Goal: Task Accomplishment & Management: Complete application form

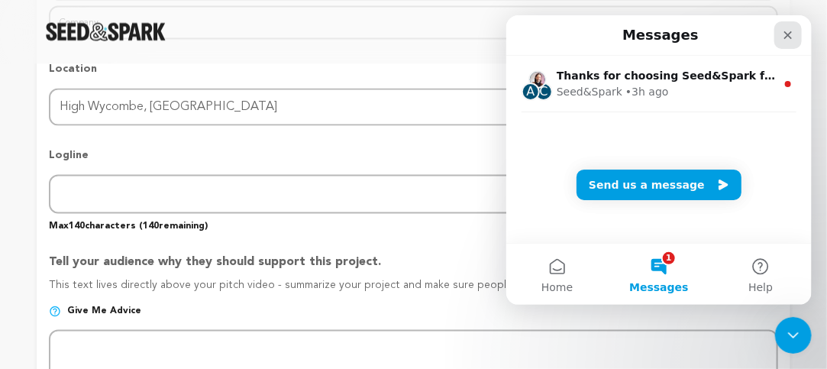
click at [787, 37] on icon "Close" at bounding box center [787, 34] width 12 height 12
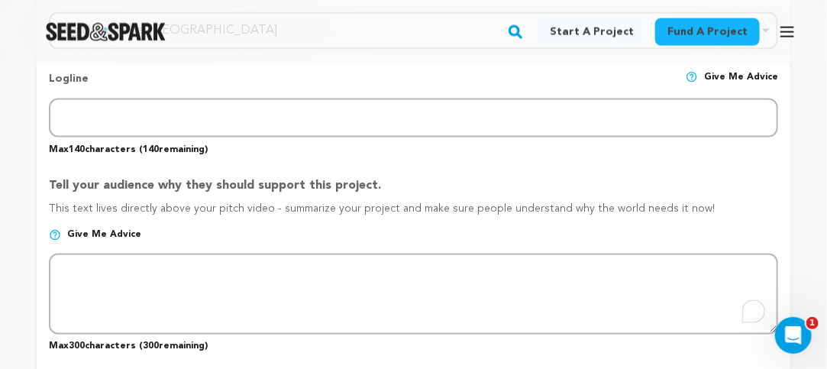
scroll to position [724, 0]
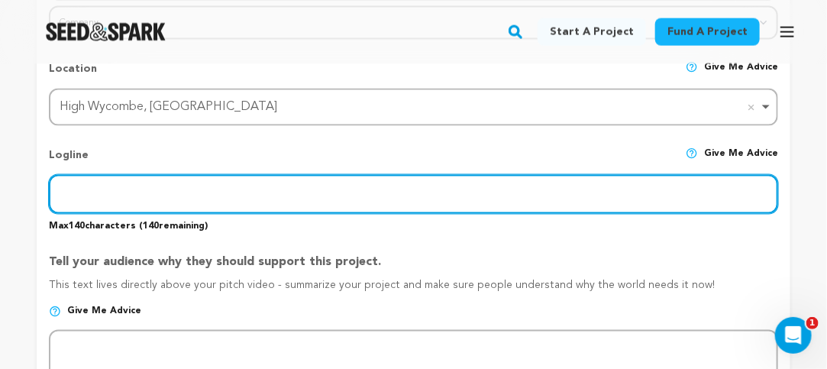
click at [341, 205] on input "text" at bounding box center [413, 194] width 729 height 39
type input "Lightest Touch Car Body Repair & Paint is a top auto repair shop in High Wycomb…"
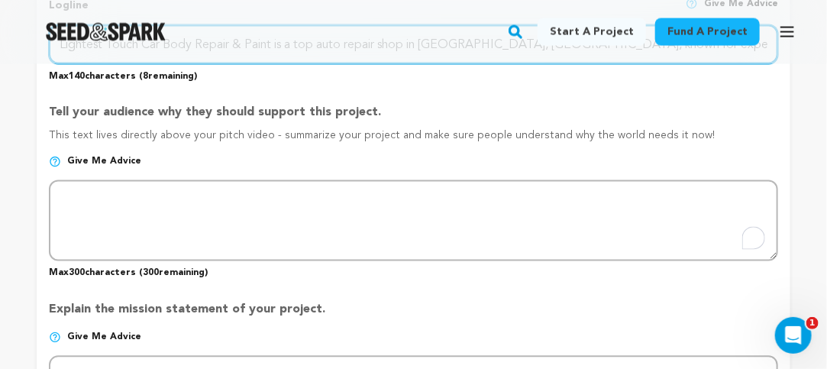
scroll to position [877, 0]
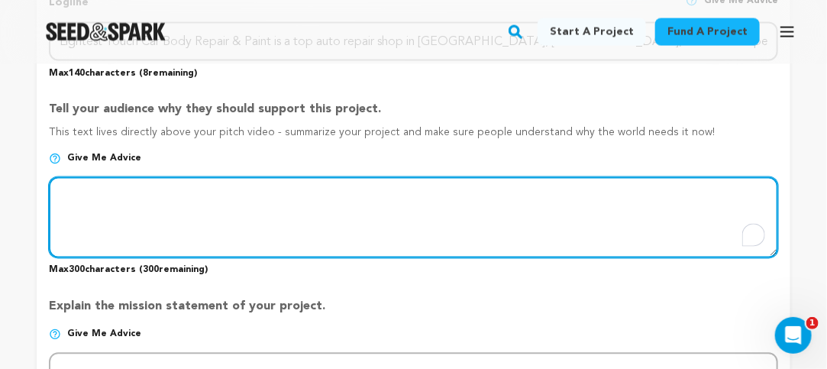
click at [296, 233] on textarea "To enrich screen reader interactions, please activate Accessibility in Grammarl…" at bounding box center [413, 217] width 729 height 81
click at [150, 222] on textarea "To enrich screen reader interactions, please activate Accessibility in Grammarl…" at bounding box center [413, 217] width 729 height 81
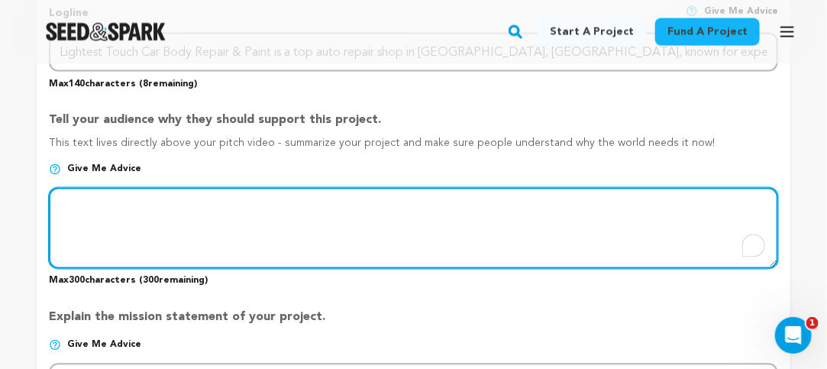
scroll to position [917, 0]
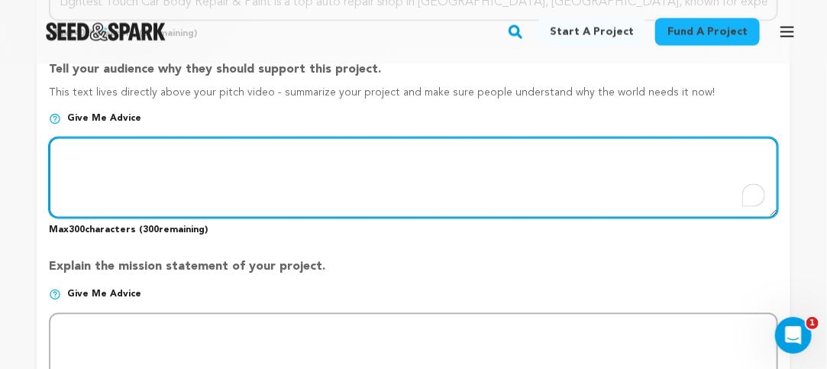
click at [238, 210] on textarea "To enrich screen reader interactions, please activate Accessibility in Grammarl…" at bounding box center [413, 177] width 729 height 81
click at [162, 185] on textarea "To enrich screen reader interactions, please activate Accessibility in Grammarl…" at bounding box center [413, 177] width 729 height 81
paste textarea "Our experienced mechanics specialize in dent repair service, bumper repair serv…"
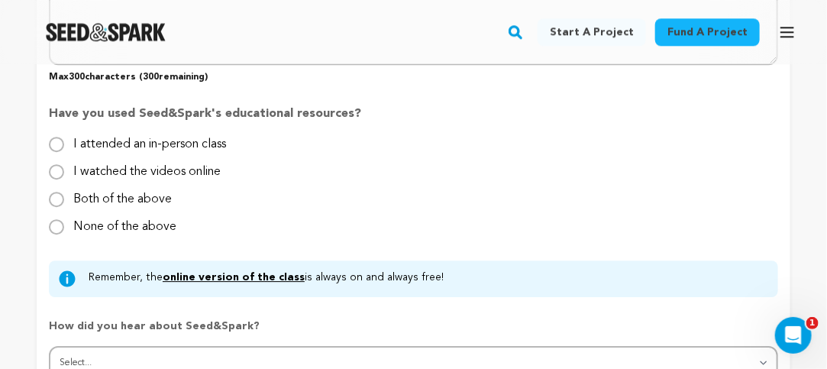
scroll to position [1604, 0]
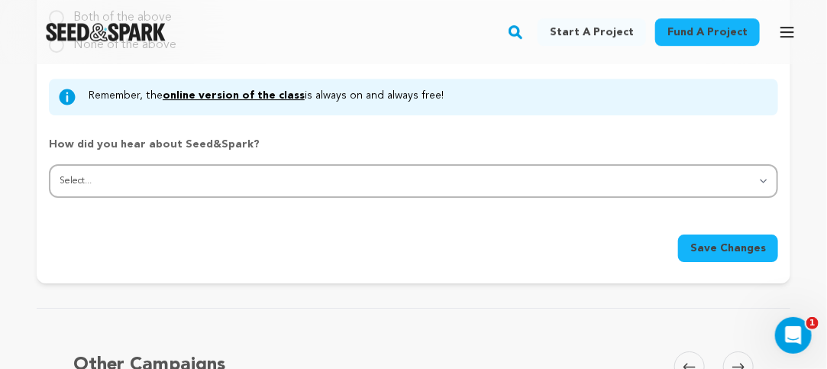
type textarea "Our experienced mechanics specialize in dent repair service, bumper repair serv…"
click at [713, 254] on span "Save Changes" at bounding box center [728, 248] width 76 height 15
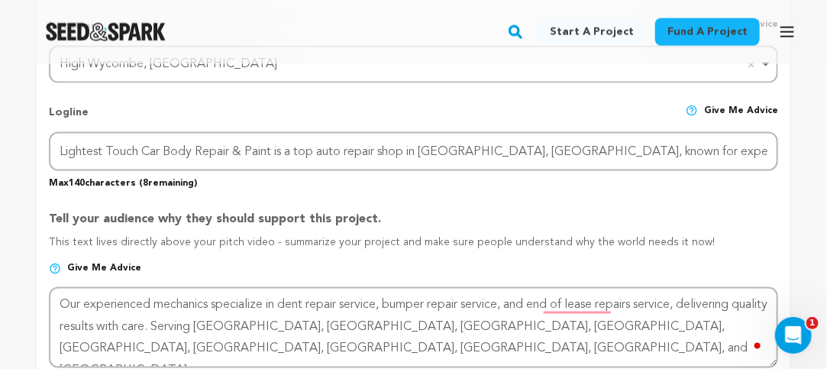
scroll to position [857, 0]
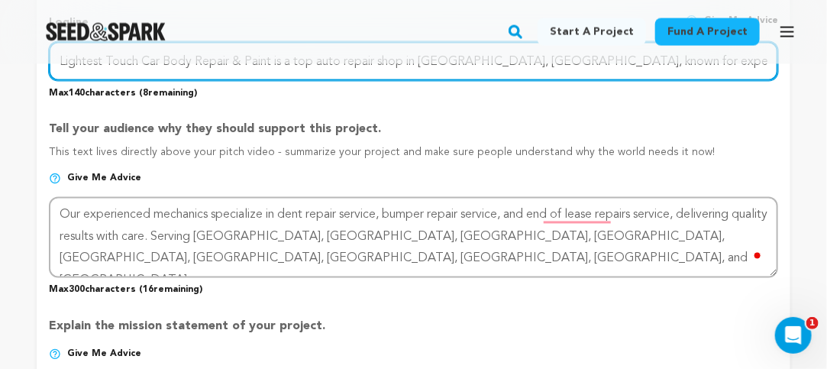
click at [525, 73] on input "Lightest Touch Car Body Repair & Paint is a top auto repair shop in High Wycomb…" at bounding box center [413, 61] width 729 height 39
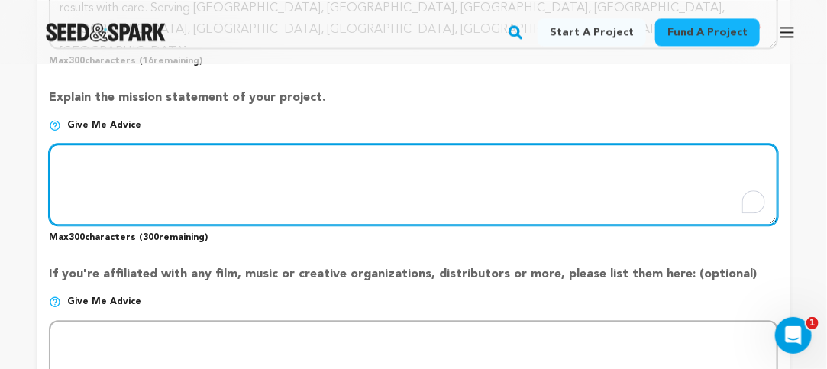
scroll to position [0, 0]
click at [241, 186] on textarea "To enrich screen reader interactions, please activate Accessibility in Grammarl…" at bounding box center [413, 184] width 729 height 81
click at [179, 178] on textarea "To enrich screen reader interactions, please activate Accessibility in Grammarl…" at bounding box center [413, 184] width 729 height 81
paste textarea "Whether it’s minor scratches or full-body restoration, we tailor every service …"
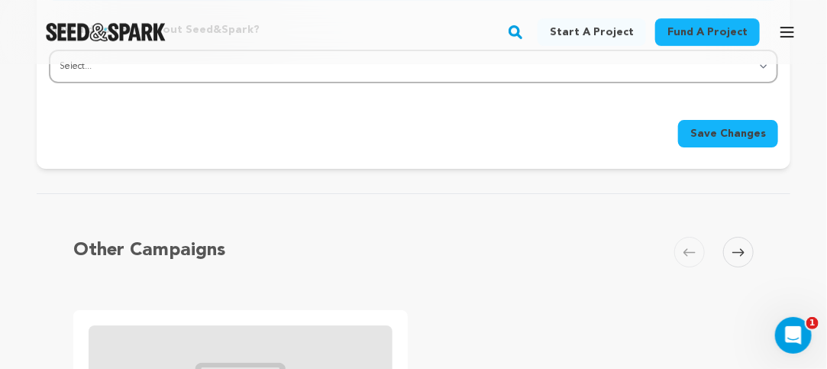
scroll to position [1697, 0]
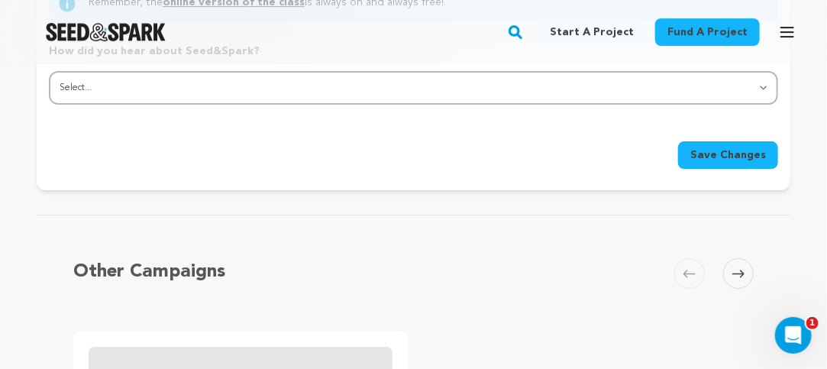
type textarea "Whether it’s minor scratches or full-body restoration, we tailor every service …"
click at [720, 163] on span "Save Changes" at bounding box center [728, 154] width 76 height 15
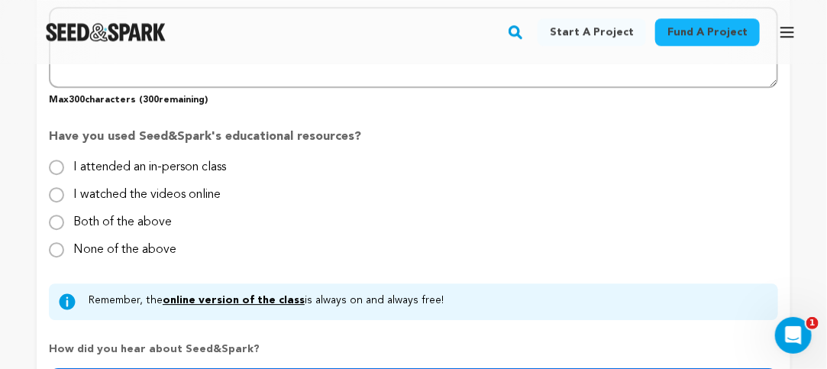
scroll to position [1392, 0]
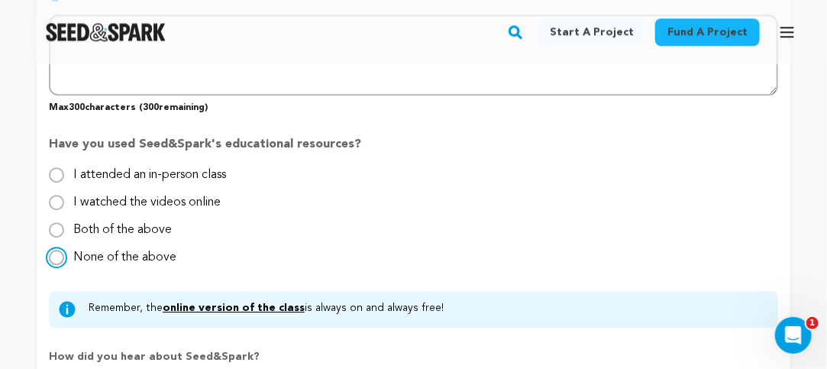
click at [56, 264] on input "None of the above" at bounding box center [56, 257] width 15 height 15
radio input "true"
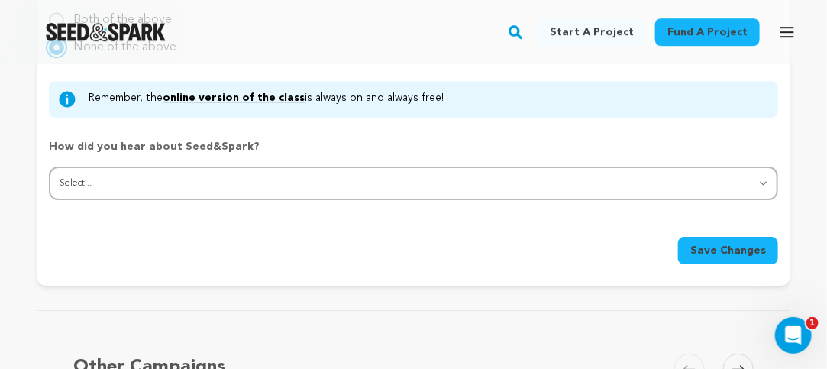
scroll to position [1544, 0]
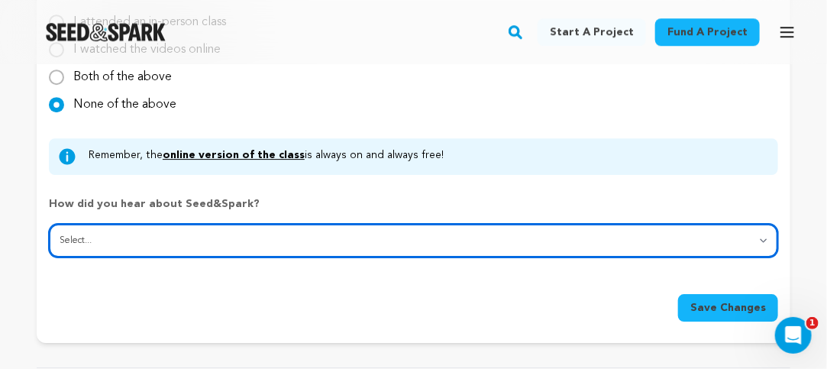
click at [756, 244] on select "Select... From a friend Social media Film festival or film organization Took an…" at bounding box center [413, 241] width 729 height 34
click at [49, 230] on select "Select... From a friend Social media Film festival or film organization Took an…" at bounding box center [413, 241] width 729 height 34
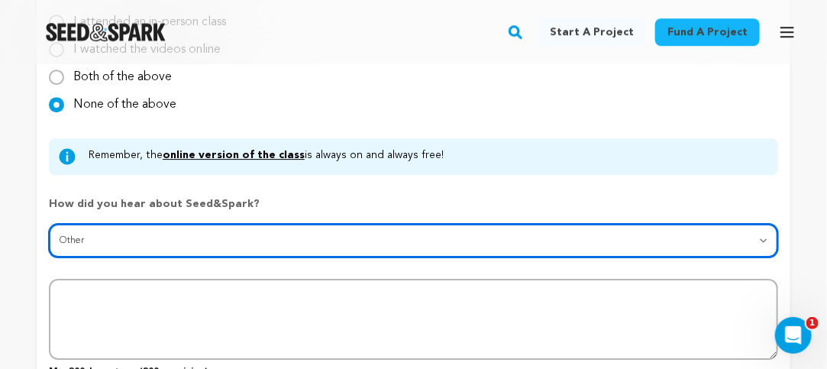
click at [765, 243] on select "Select... From a friend Social media Film festival or film organization Took an…" at bounding box center [413, 241] width 729 height 34
select select "7"
click at [49, 230] on select "Select... From a friend Social media Film festival or film organization Took an…" at bounding box center [413, 241] width 729 height 34
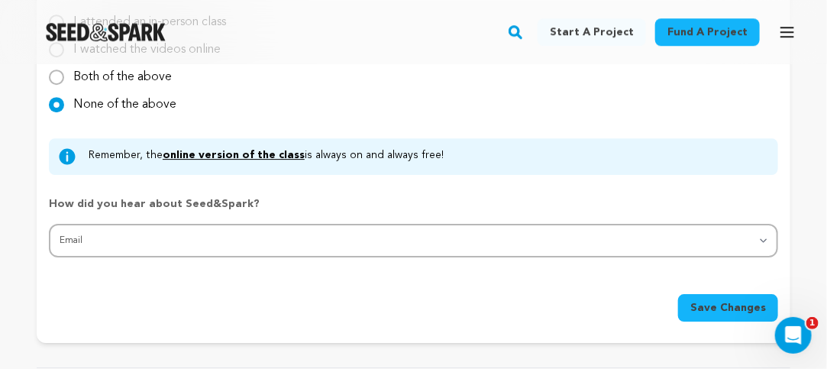
click at [723, 311] on span "Save Changes" at bounding box center [728, 307] width 76 height 15
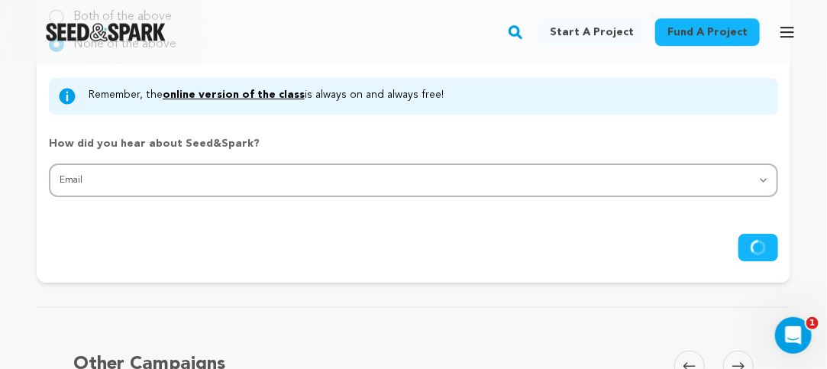
scroll to position [1604, 0]
click at [766, 256] on icon "submit" at bounding box center [758, 248] width 15 height 15
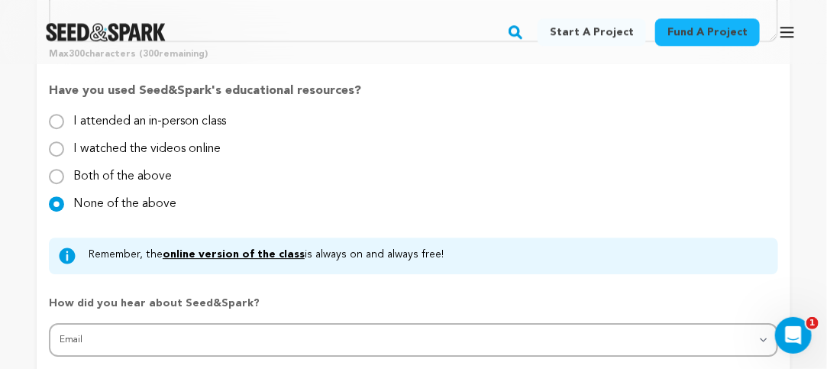
scroll to position [1528, 0]
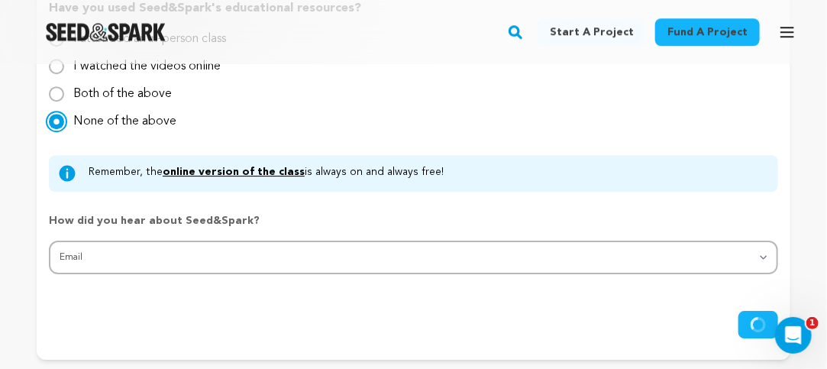
click at [54, 129] on input "None of the above" at bounding box center [56, 121] width 15 height 15
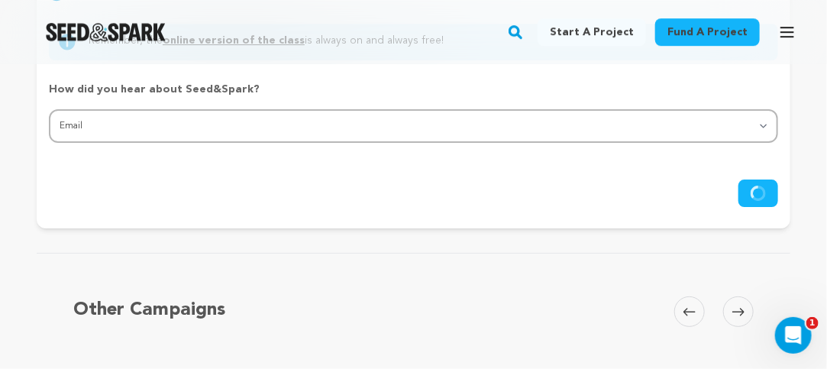
scroll to position [1680, 0]
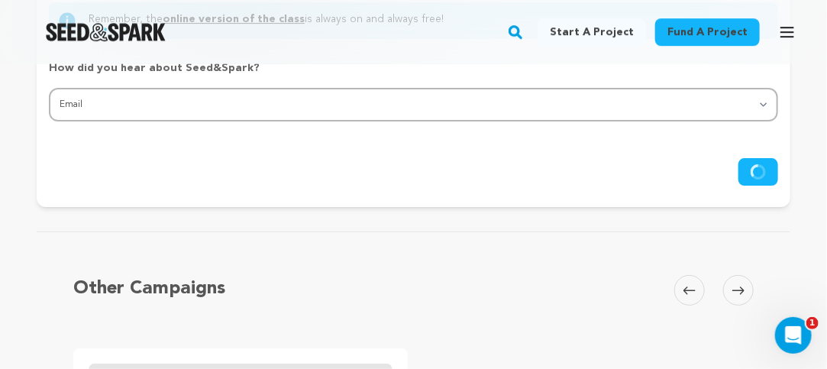
click at [751, 184] on button "Save Changes" at bounding box center [759, 171] width 40 height 27
click at [756, 179] on circle "submit" at bounding box center [758, 172] width 13 height 13
click at [756, 177] on icon "submit" at bounding box center [755, 170] width 8 height 13
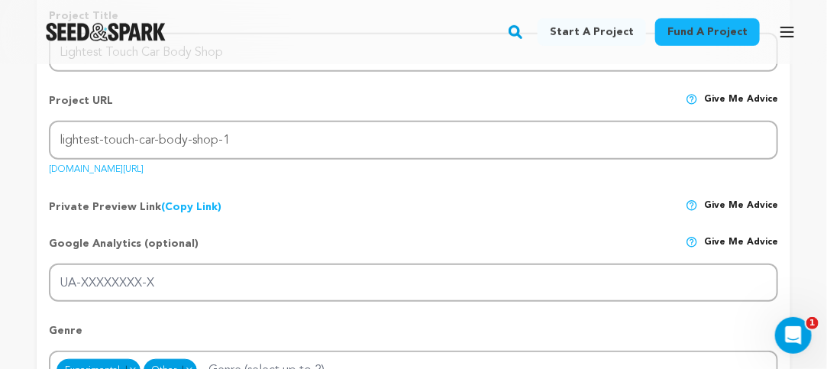
scroll to position [0, 0]
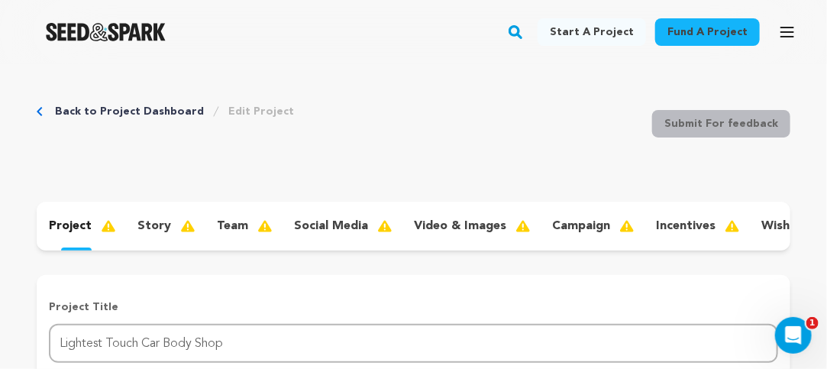
click at [164, 227] on p "story" at bounding box center [154, 226] width 34 height 18
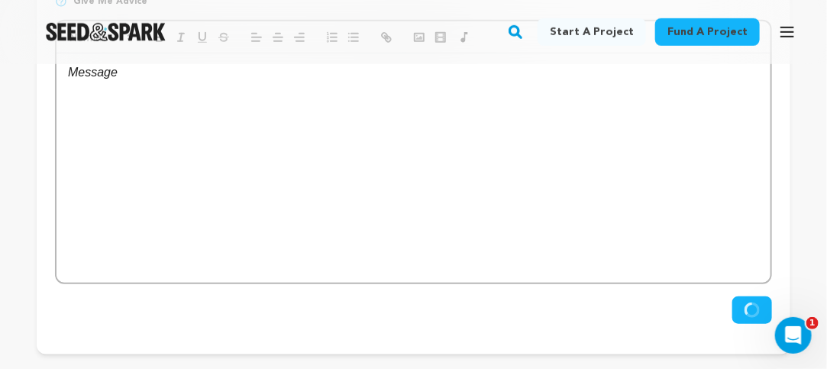
scroll to position [306, 0]
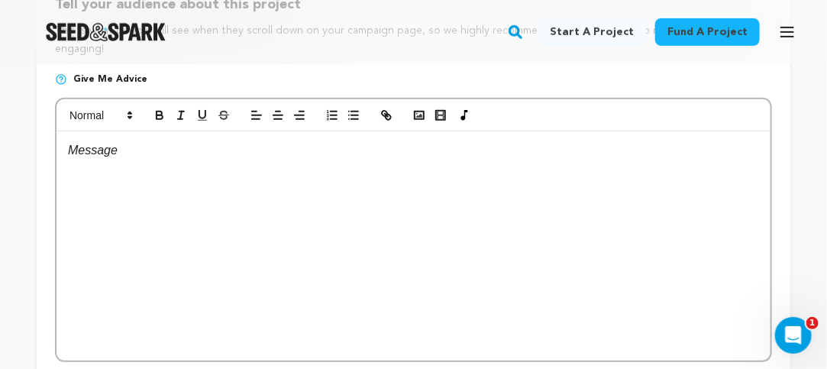
click at [295, 213] on div at bounding box center [414, 245] width 714 height 229
click at [269, 267] on div "To enrich screen reader interactions, please activate Accessibility in Grammarl…" at bounding box center [414, 245] width 714 height 229
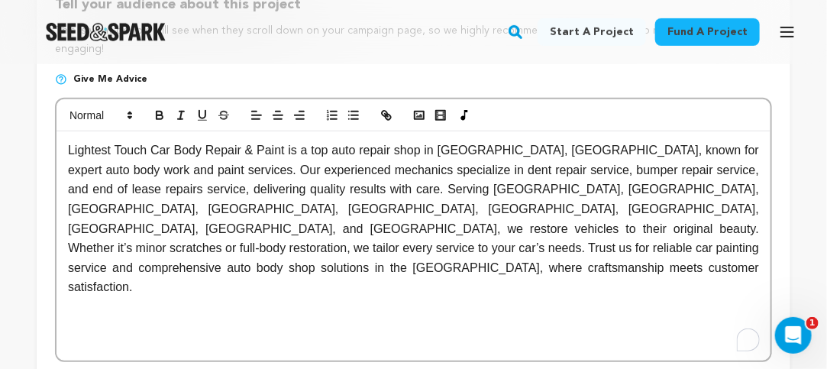
scroll to position [0, 0]
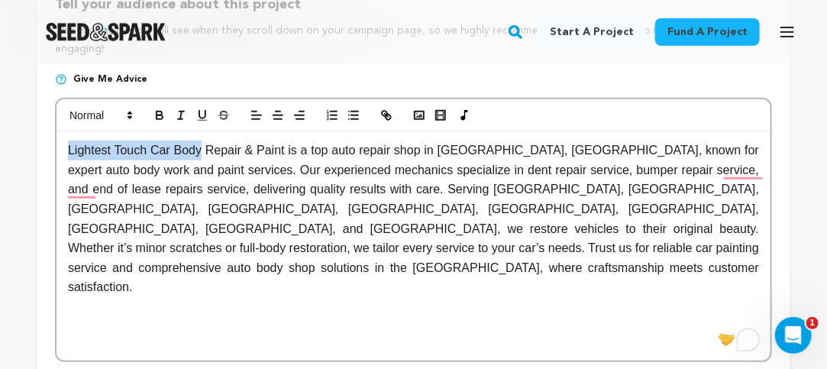
drag, startPoint x: 199, startPoint y: 162, endPoint x: 66, endPoint y: 157, distance: 133.0
click at [66, 157] on div "Lightest Touch Car Body Repair & Paint is a top auto repair shop in High Wycomb…" at bounding box center [414, 245] width 714 height 229
click at [390, 122] on icon "button" at bounding box center [387, 115] width 14 height 14
click at [386, 117] on line "button" at bounding box center [386, 115] width 3 height 3
click at [454, 336] on div "Lightest Touch Car Body Repair & Paint is a top auto repair shop in High Wycomb…" at bounding box center [414, 245] width 714 height 229
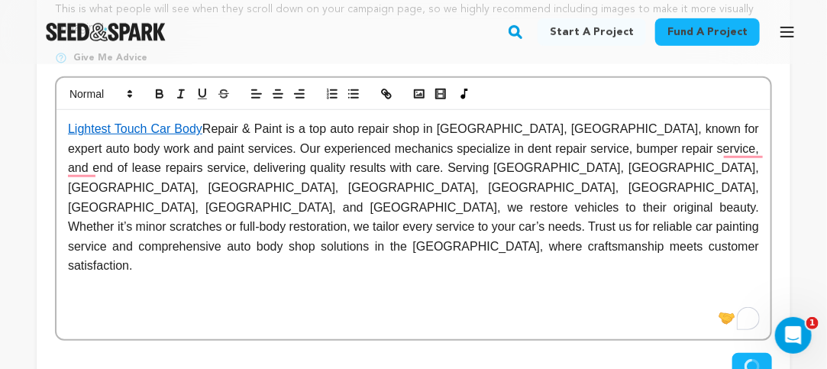
scroll to position [306, 0]
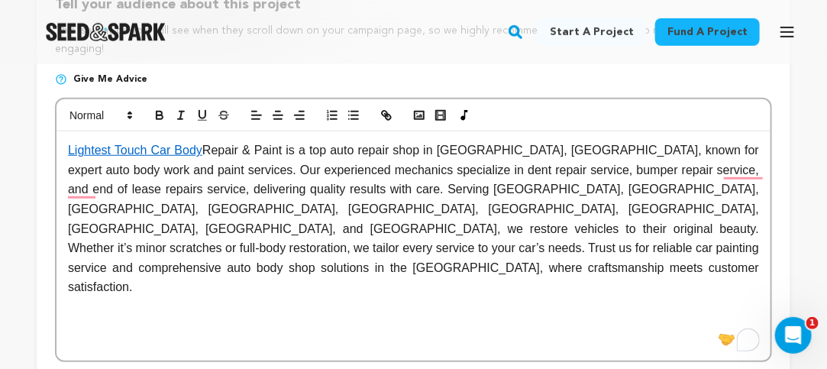
click at [703, 297] on p "To enrich screen reader interactions, please activate Accessibility in Grammarl…" at bounding box center [413, 307] width 691 height 20
click at [689, 259] on p "Lightest Touch Car Body Repair & Paint is a top auto repair shop in High Wycomb…" at bounding box center [413, 219] width 691 height 157
click at [577, 297] on div "Lightest Touch Car Body Repair & Paint is a top auto repair shop in High Wycomb…" at bounding box center [414, 245] width 714 height 229
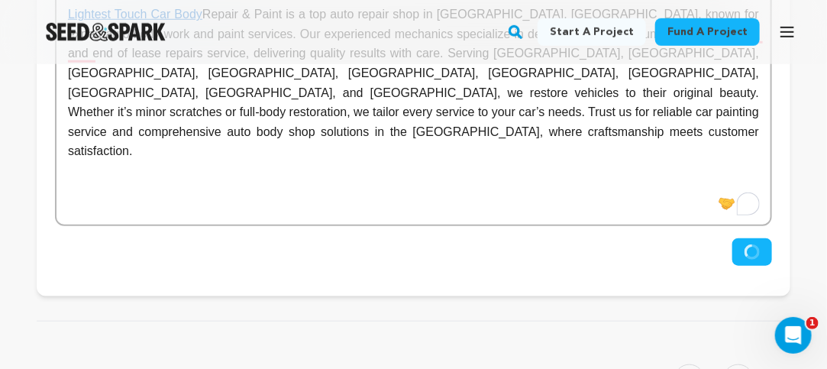
scroll to position [458, 0]
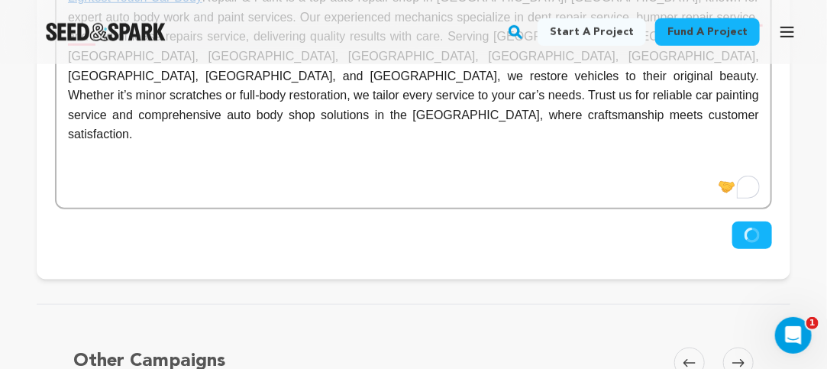
click at [752, 240] on circle "submit" at bounding box center [752, 235] width 13 height 13
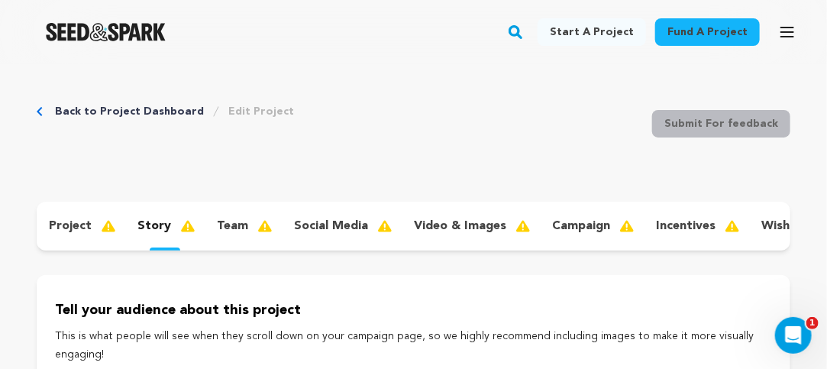
scroll to position [382, 0]
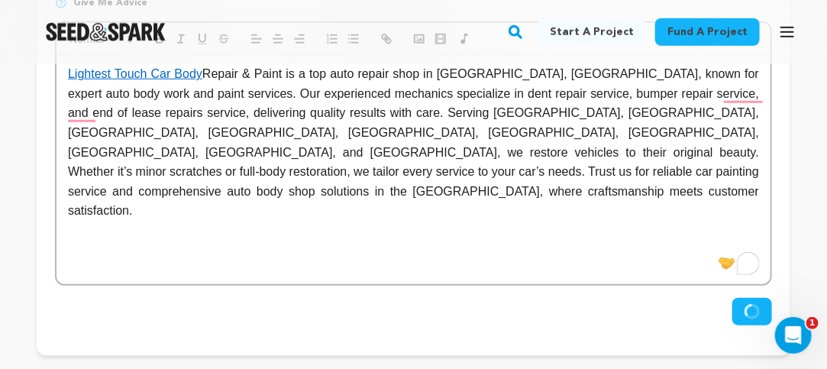
click at [507, 247] on div "Lightest Touch Car Body Repair & Paint is a top auto repair shop in High Wycomb…" at bounding box center [414, 169] width 714 height 229
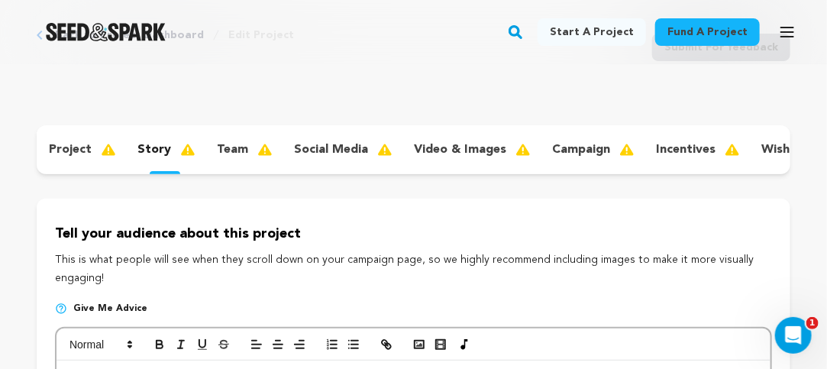
scroll to position [0, 0]
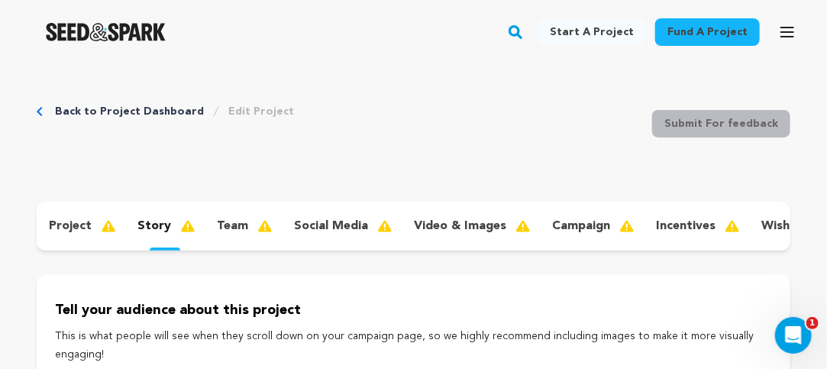
click at [71, 231] on p "project" at bounding box center [70, 226] width 43 height 18
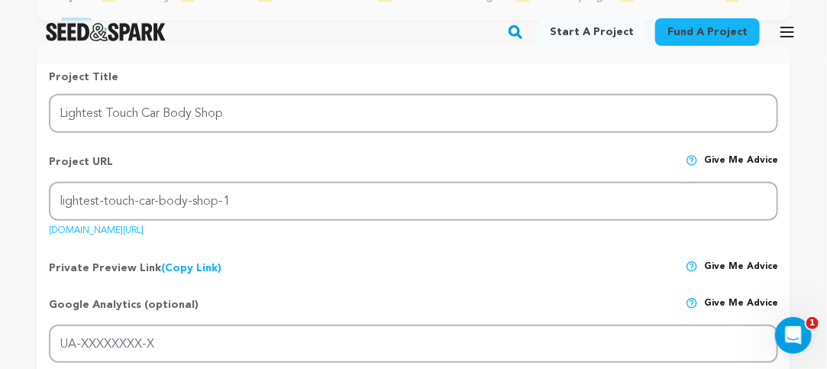
scroll to position [229, 0]
click at [591, 27] on link "Start a project" at bounding box center [592, 31] width 108 height 27
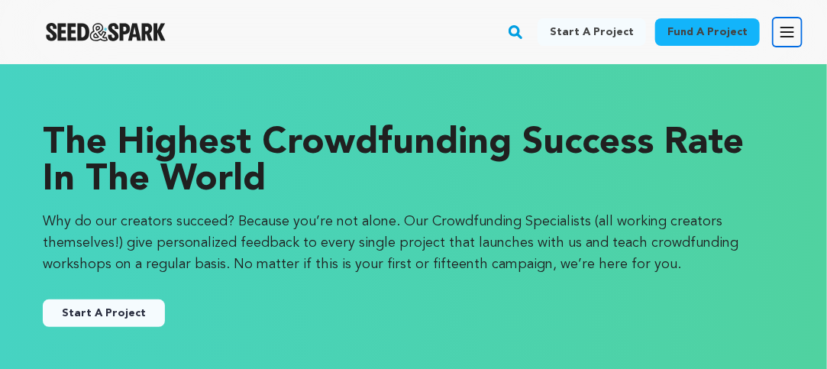
click at [778, 30] on button "Open main menu" at bounding box center [787, 32] width 31 height 31
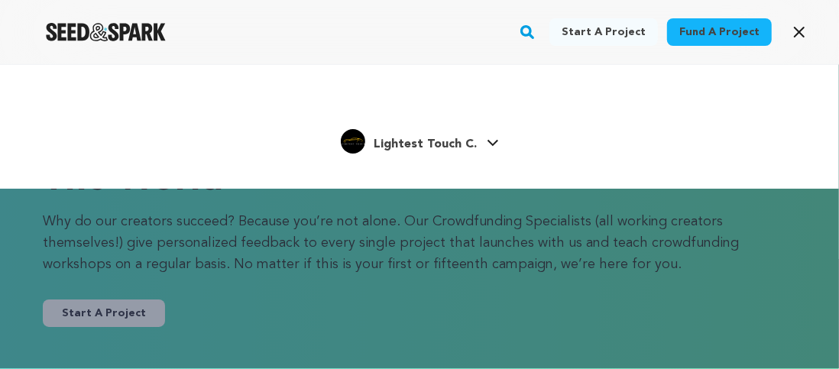
click at [437, 146] on span "Lightest Touch C." at bounding box center [425, 144] width 103 height 12
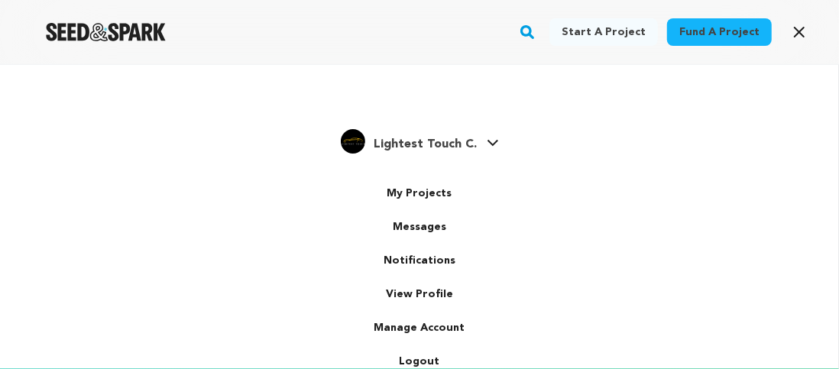
scroll to position [2, 0]
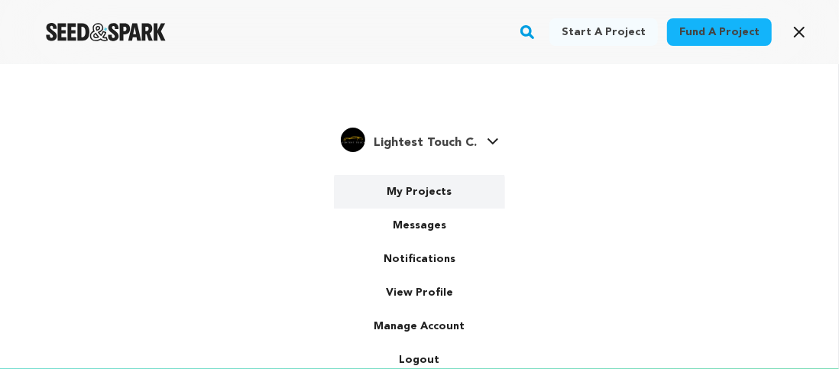
click at [414, 196] on link "My Projects" at bounding box center [419, 192] width 171 height 34
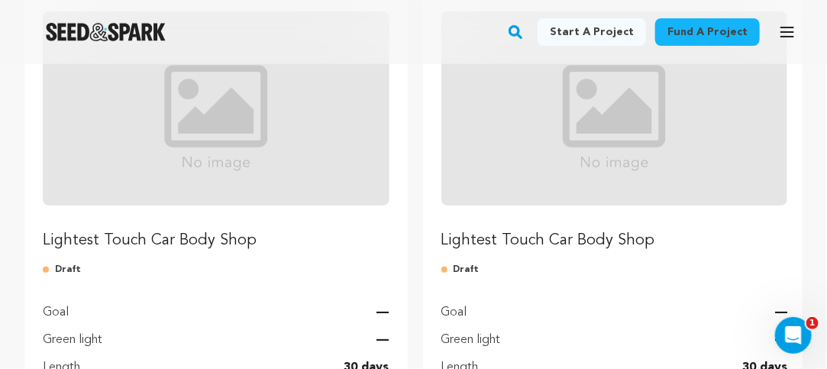
scroll to position [306, 0]
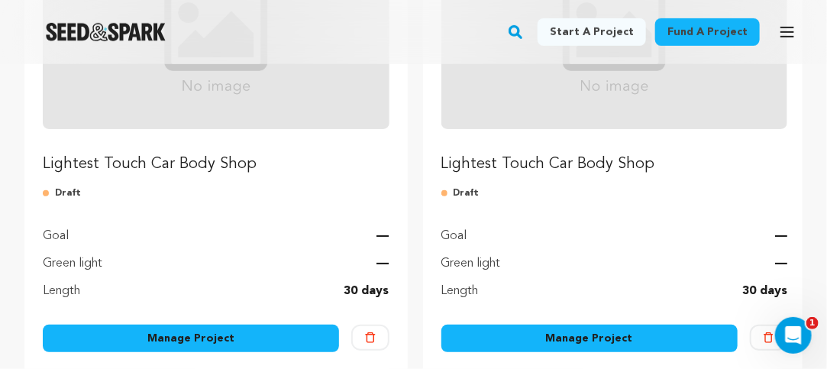
click at [548, 166] on p "Lightest Touch Car Body Shop" at bounding box center [614, 164] width 347 height 21
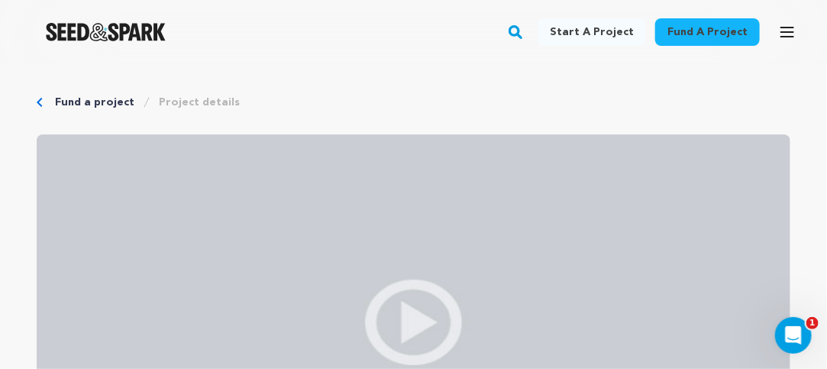
click at [41, 99] on icon "Breadcrumb" at bounding box center [39, 102] width 5 height 9
click at [37, 101] on icon "Breadcrumb" at bounding box center [40, 102] width 6 height 9
click at [90, 103] on link "Fund a project" at bounding box center [94, 102] width 79 height 15
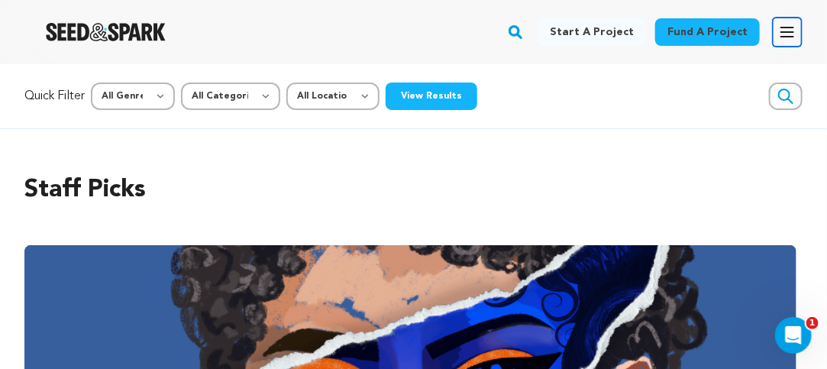
click at [796, 33] on icon "button" at bounding box center [787, 32] width 18 height 18
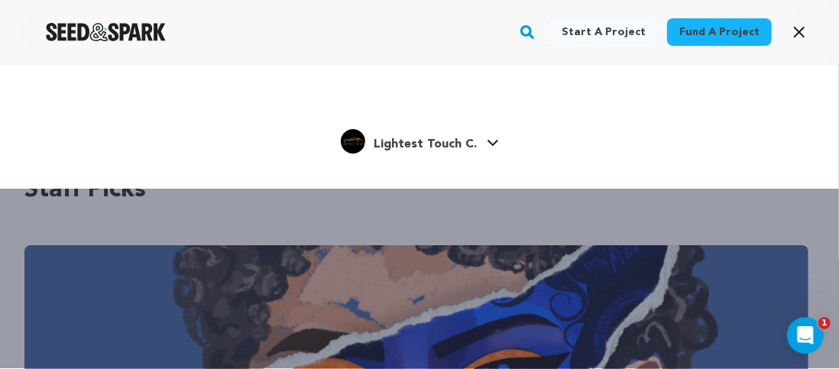
click at [422, 142] on span "Lightest Touch C." at bounding box center [425, 144] width 103 height 12
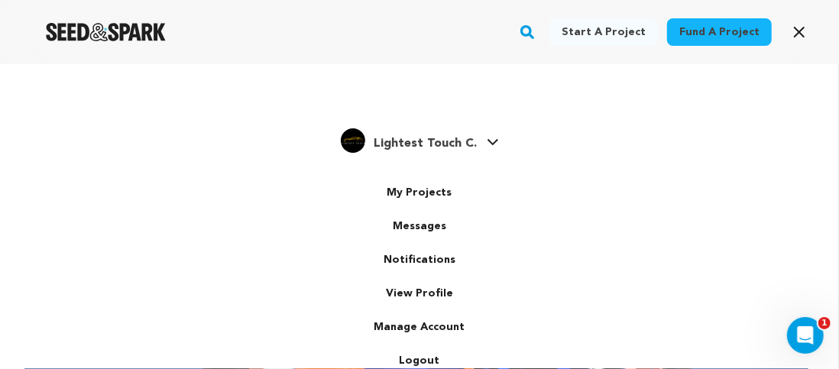
scroll to position [2, 0]
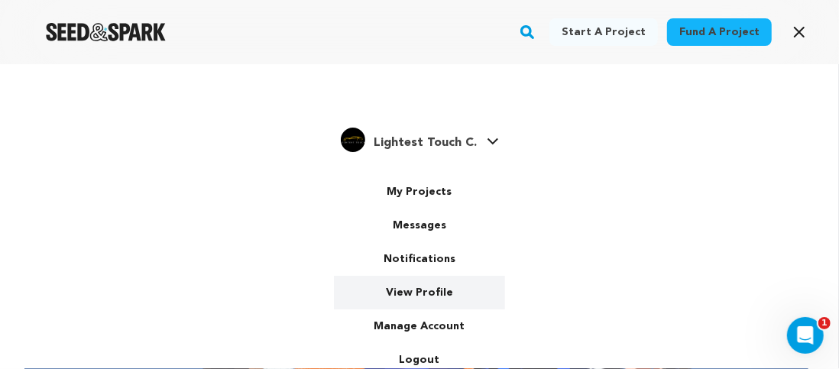
click at [414, 292] on link "View Profile" at bounding box center [419, 293] width 171 height 34
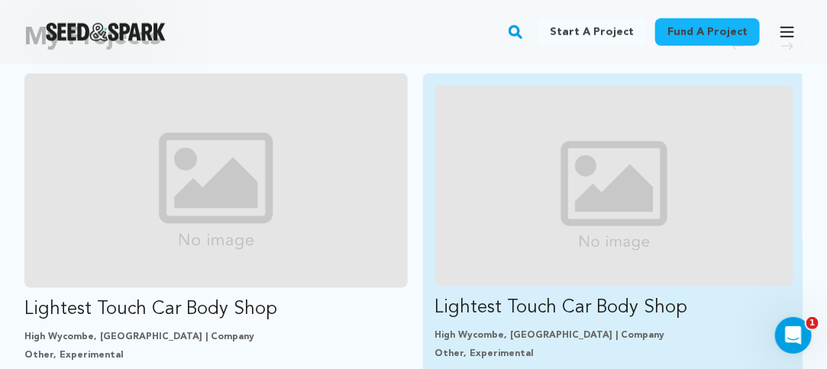
scroll to position [458, 0]
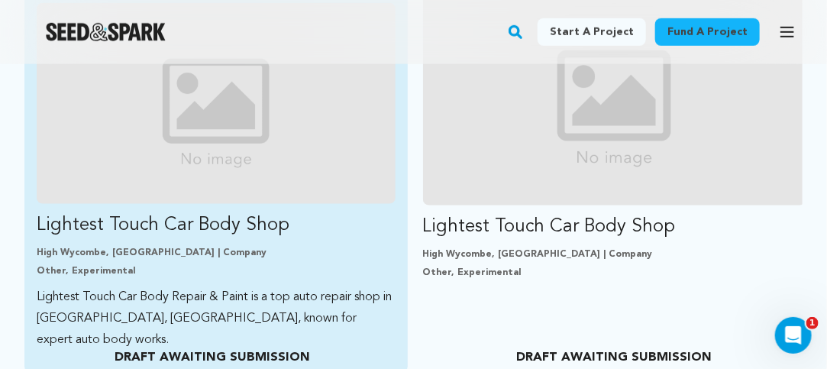
click at [240, 141] on img "Fund Lightest Touch Car Body Shop" at bounding box center [216, 103] width 359 height 201
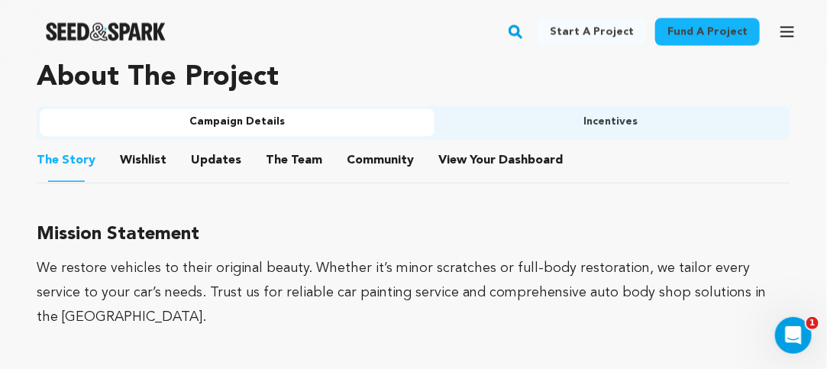
scroll to position [764, 0]
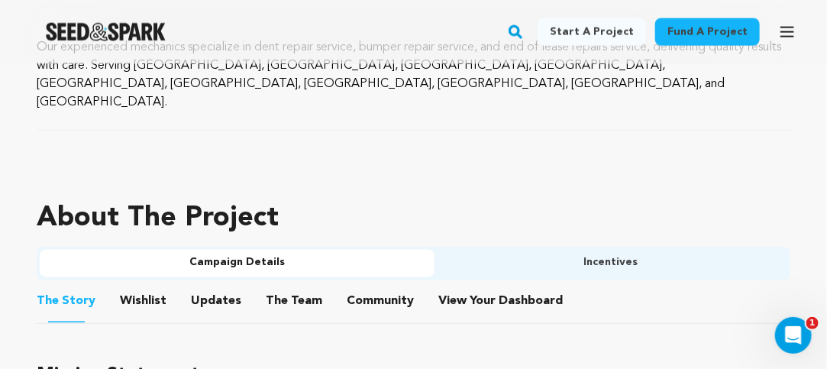
click at [136, 286] on button "Wishlist" at bounding box center [143, 304] width 37 height 37
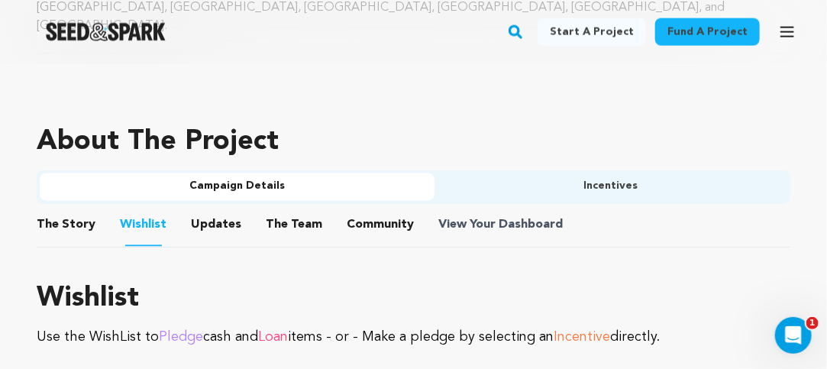
click at [480, 216] on span "View Your Dashboard" at bounding box center [502, 225] width 128 height 18
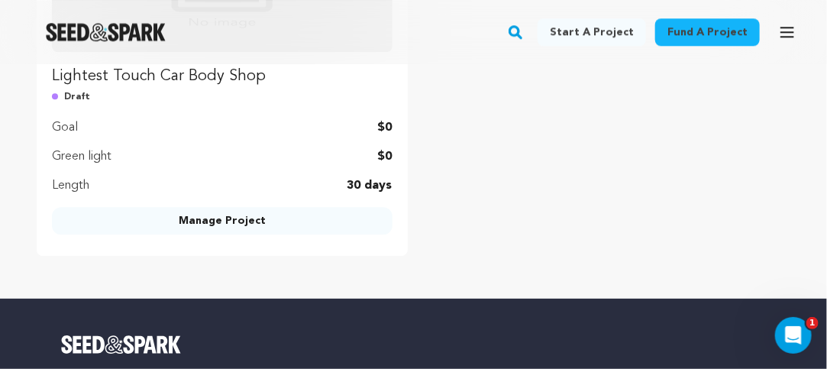
scroll to position [1298, 0]
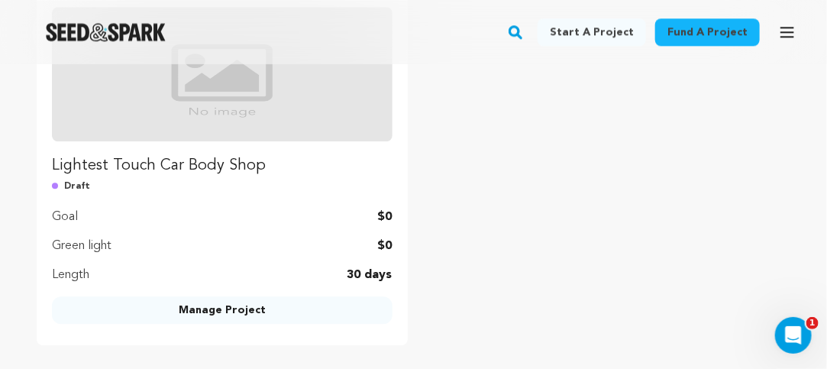
click at [225, 324] on link "Manage Project" at bounding box center [222, 309] width 341 height 27
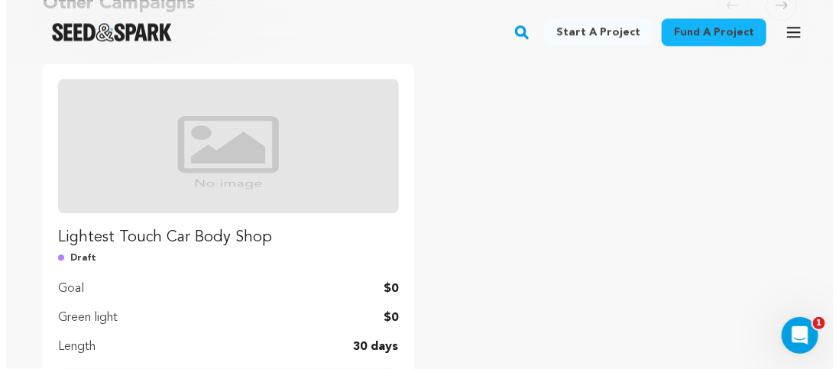
scroll to position [1146, 0]
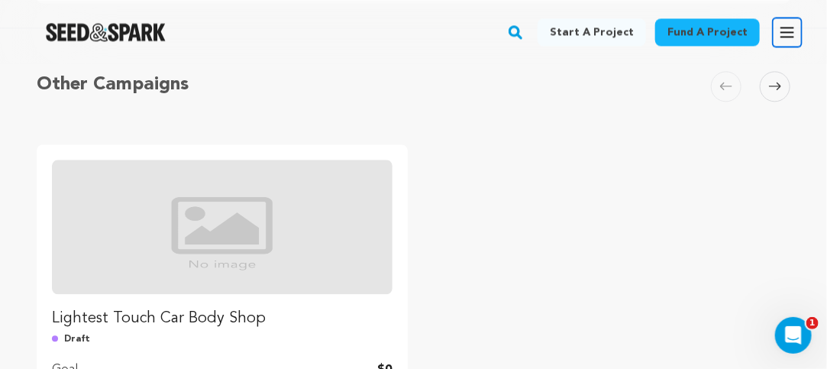
click at [780, 28] on icon "button" at bounding box center [787, 32] width 18 height 18
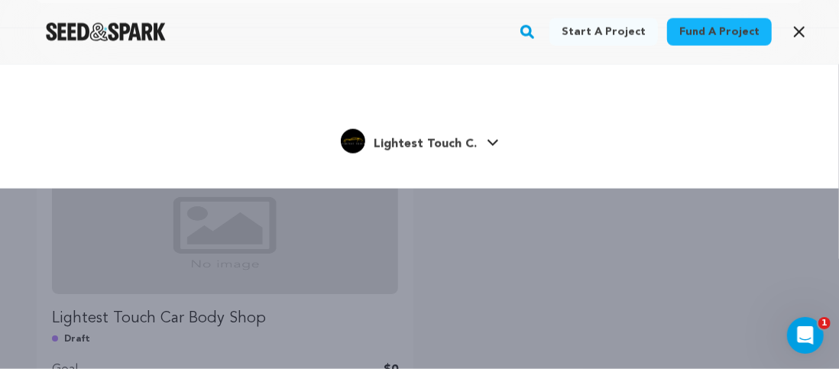
click at [433, 150] on span "Lightest Touch C." at bounding box center [425, 144] width 103 height 12
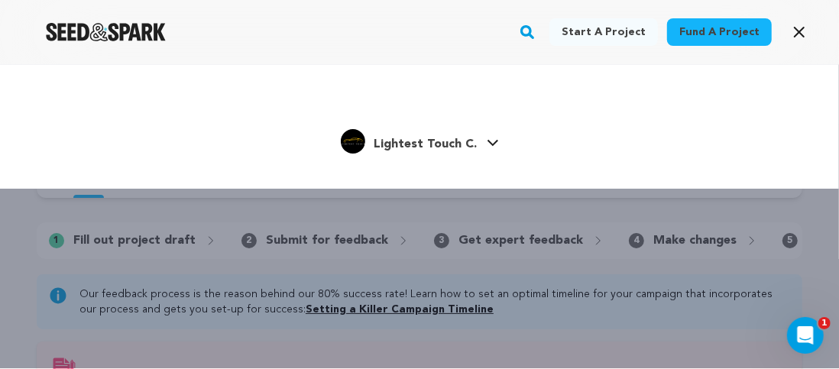
click at [489, 141] on icon at bounding box center [493, 143] width 12 height 8
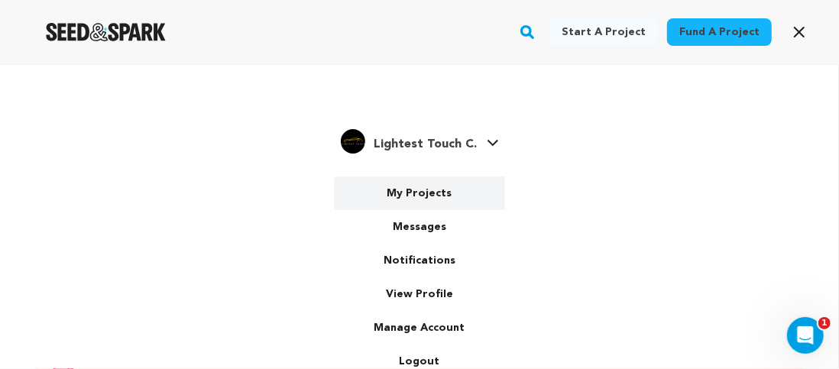
click at [416, 199] on link "My Projects" at bounding box center [419, 193] width 171 height 34
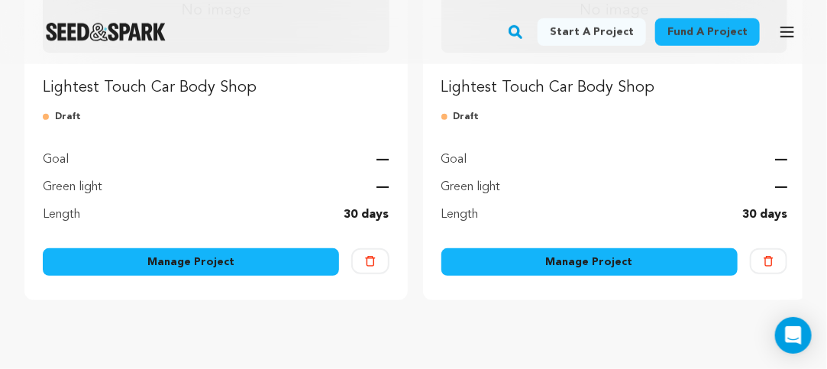
scroll to position [382, 0]
click at [192, 261] on link "Manage Project" at bounding box center [191, 261] width 296 height 27
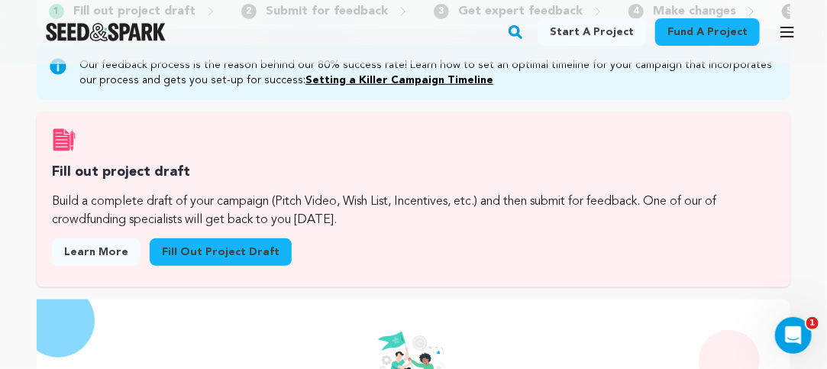
click at [205, 258] on link "Fill out project draft" at bounding box center [221, 251] width 142 height 27
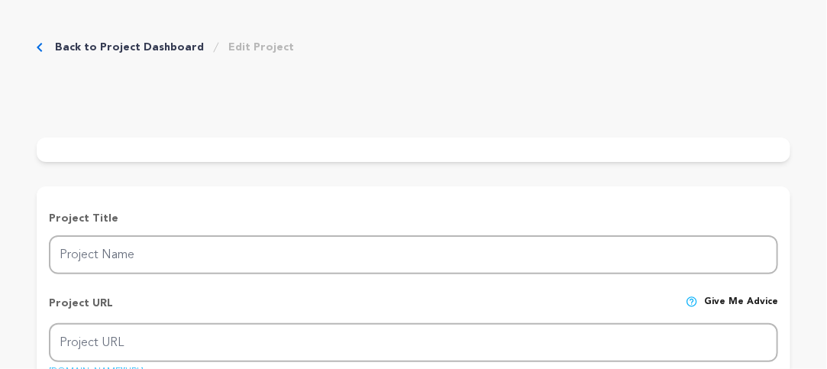
type input "Lightest Touch Car Body Shop"
type input "lightest-touch-car-body-shop-1"
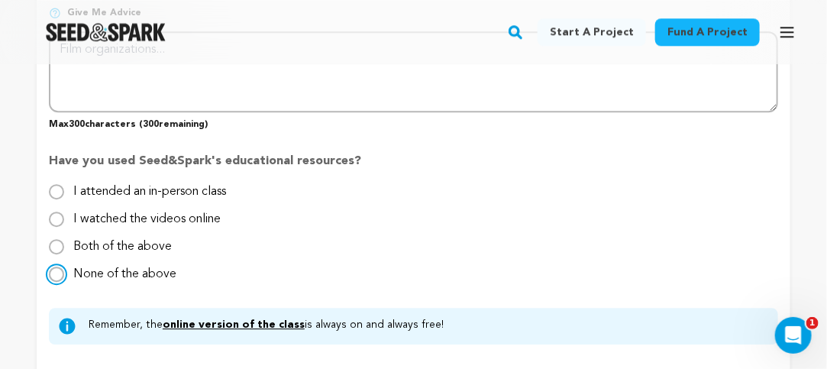
click at [55, 280] on input "None of the above" at bounding box center [56, 274] width 15 height 15
radio input "true"
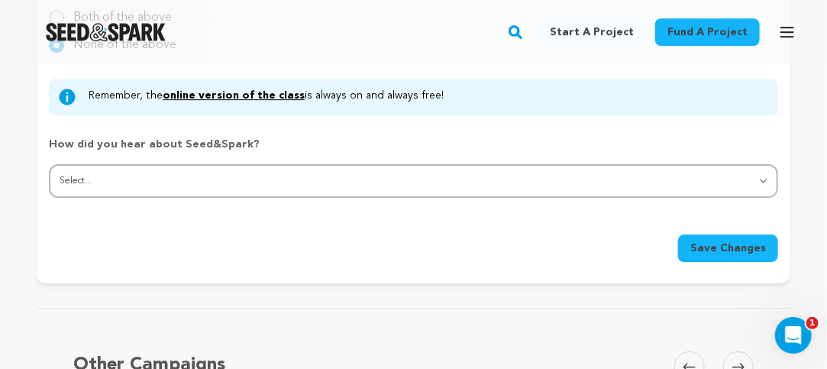
click at [738, 254] on span "Save Changes" at bounding box center [728, 248] width 76 height 15
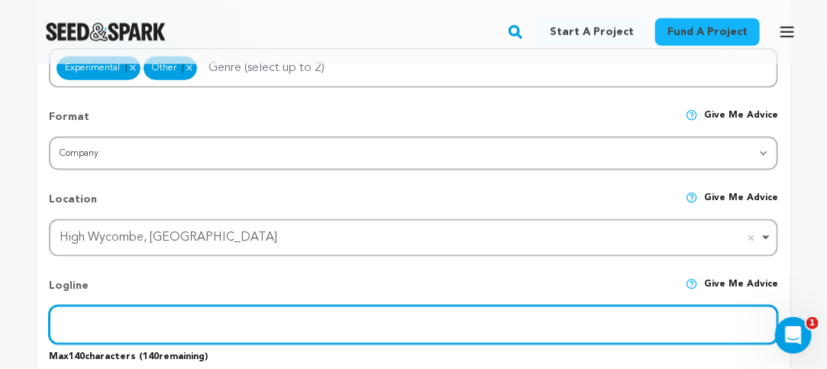
scroll to position [679, 0]
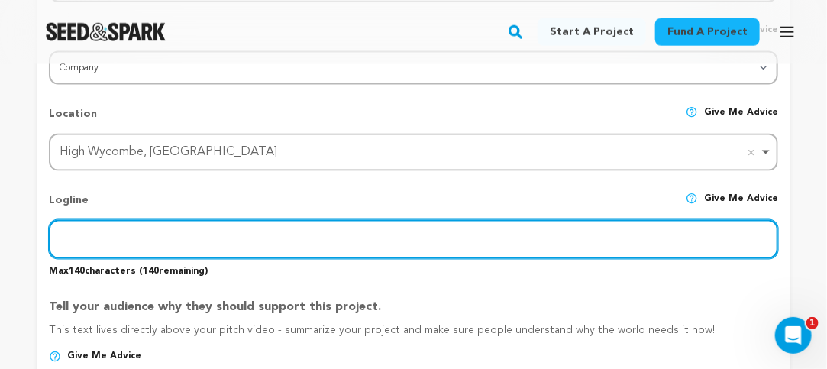
click at [273, 259] on input "text" at bounding box center [413, 239] width 729 height 39
type input "Lightest Touch Car Body Repair & Paint is a top auto repair shop in High Wycomb…"
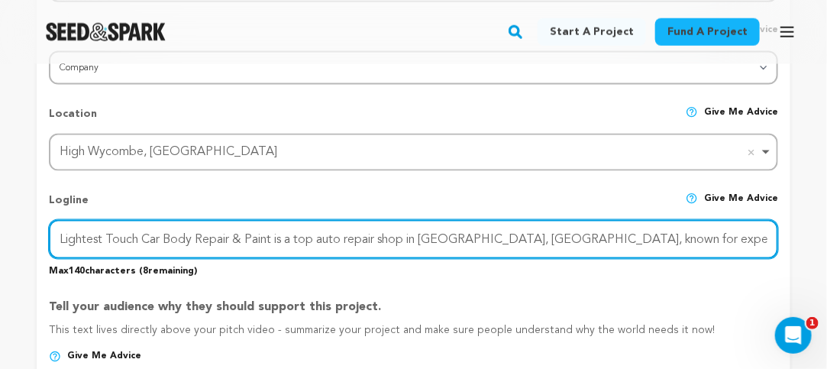
click at [762, 250] on input "Lightest Touch Car Body Repair & Paint is a top auto repair shop in High Wycomb…" at bounding box center [413, 239] width 729 height 39
click at [773, 252] on input "Lightest Touch Car Body Repair & Paint is a top auto repair shop in High Wycomb…" at bounding box center [413, 239] width 729 height 39
click at [768, 253] on input "Lightest Touch Car Body Repair & Paint is a top auto repair shop in High Wycomb…" at bounding box center [413, 239] width 729 height 39
click at [752, 253] on input "Lightest Touch Car Body Repair & Paint is a top auto repair shop in High Wycomb…" at bounding box center [413, 239] width 729 height 39
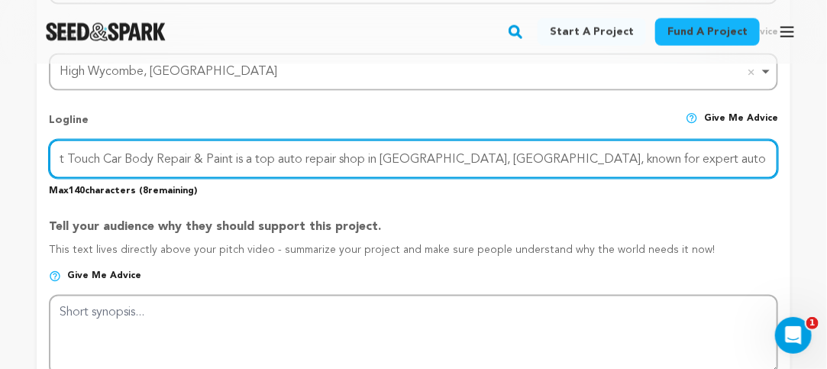
scroll to position [832, 0]
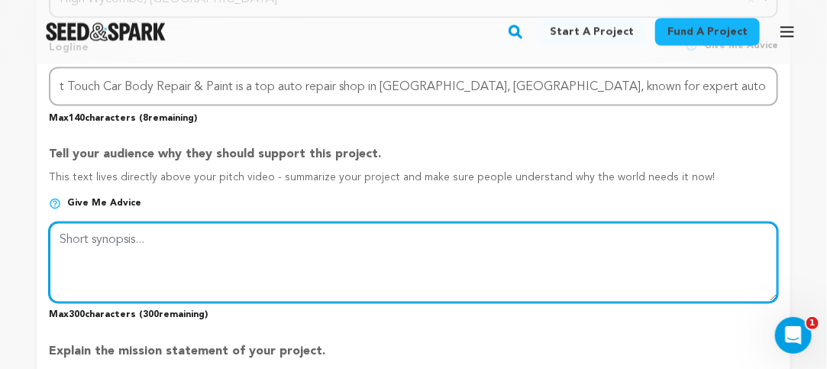
click at [254, 276] on textarea at bounding box center [413, 262] width 729 height 81
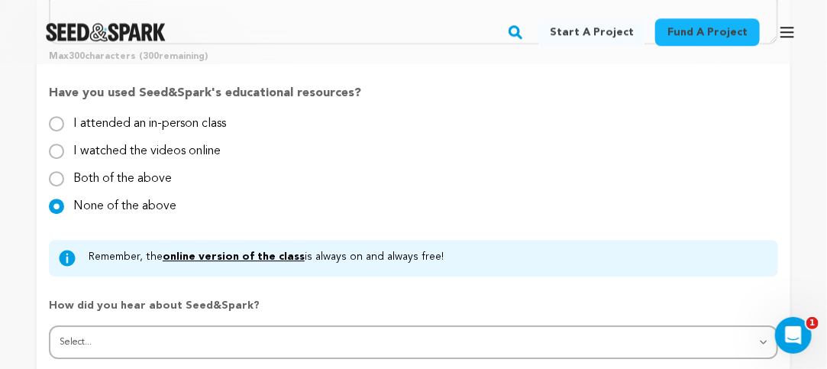
scroll to position [1748, 0]
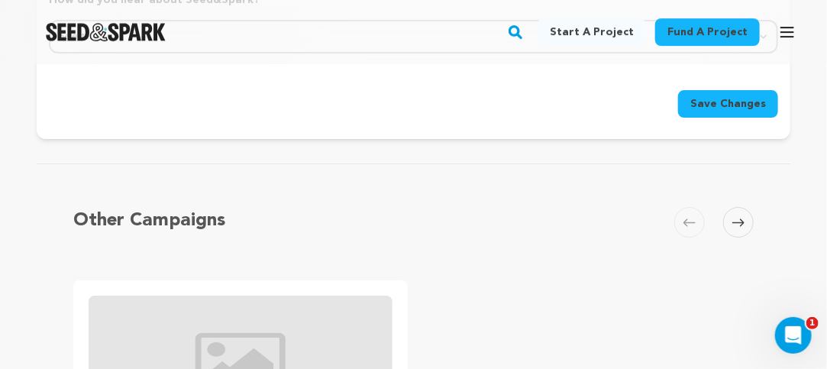
click at [728, 109] on span "Save Changes" at bounding box center [728, 103] width 76 height 15
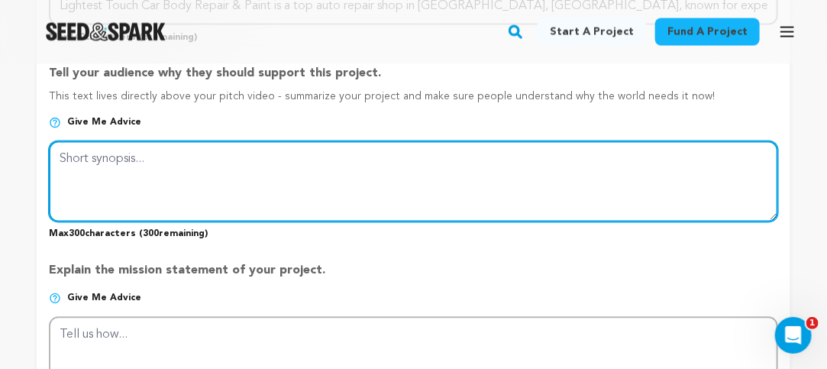
scroll to position [835, 0]
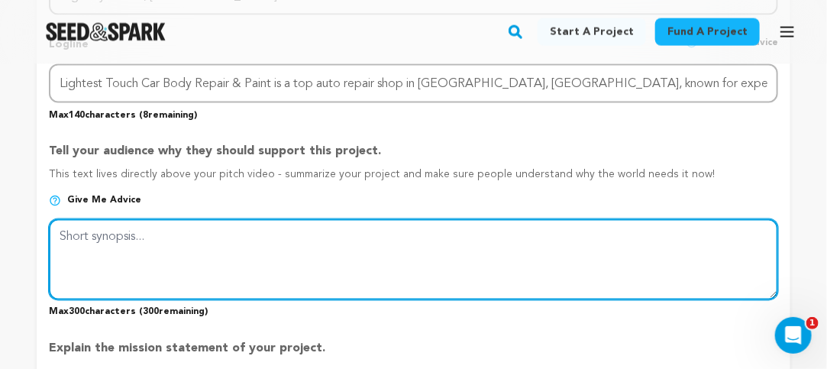
click at [308, 276] on textarea at bounding box center [413, 259] width 729 height 81
click at [137, 276] on textarea at bounding box center [413, 259] width 729 height 81
paste textarea "Our experienced mechanics specialize in dent repair service, bumper repair serv…"
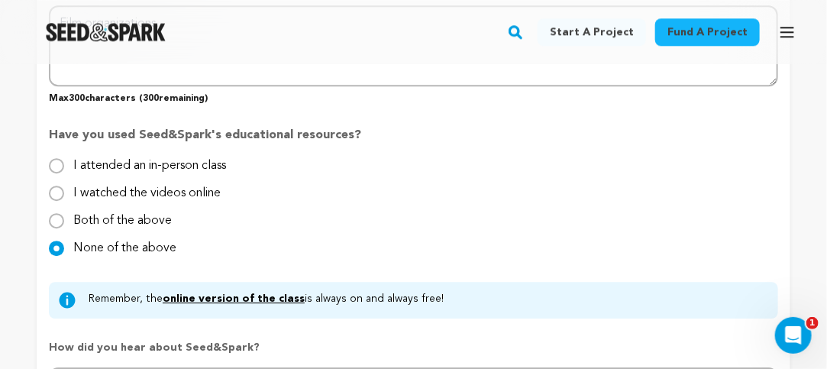
scroll to position [1522, 0]
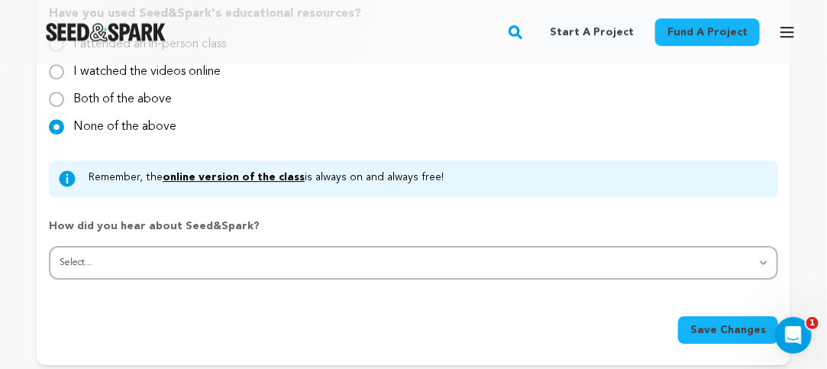
type textarea "Our experienced mechanics specialize in dent repair service, bumper repair serv…"
click at [726, 335] on span "Save Changes" at bounding box center [728, 329] width 76 height 15
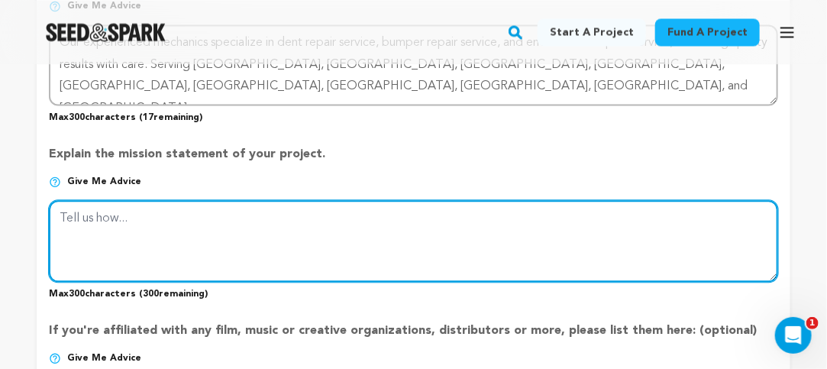
scroll to position [1010, 0]
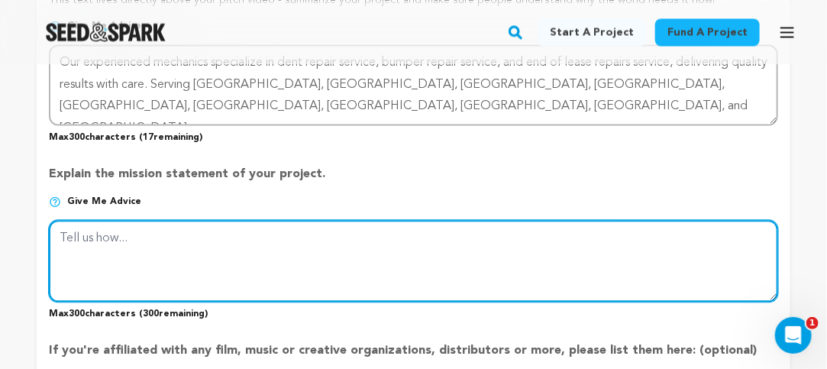
click at [294, 279] on textarea at bounding box center [413, 260] width 729 height 81
click at [234, 270] on textarea at bounding box center [413, 260] width 729 height 81
paste textarea "Whether it’s minor scratches or full-body restoration, we tailor every service …"
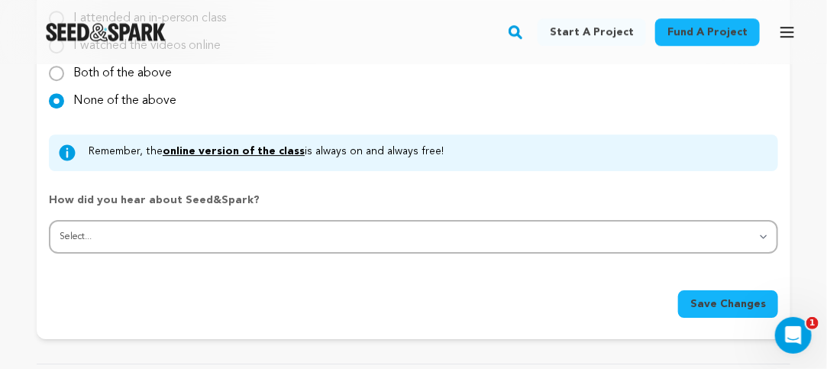
scroll to position [1544, 0]
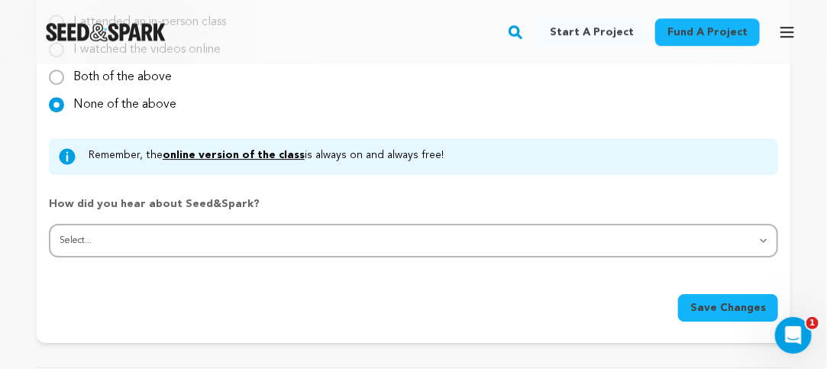
type textarea "Whether it’s minor scratches or full-body restoration, we tailor every service …"
click at [730, 313] on span "Save Changes" at bounding box center [728, 307] width 76 height 15
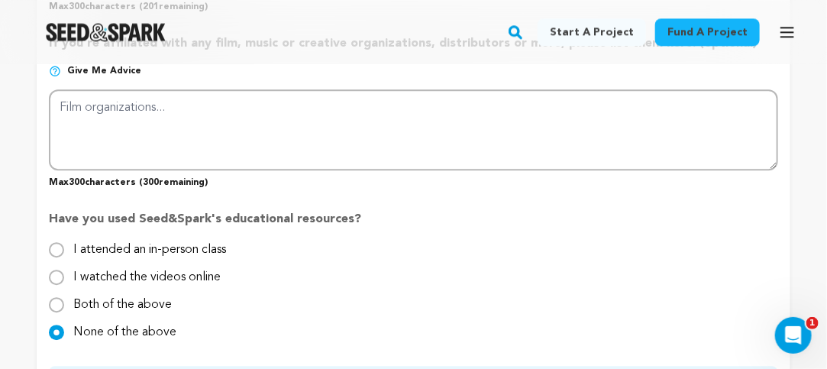
scroll to position [1239, 0]
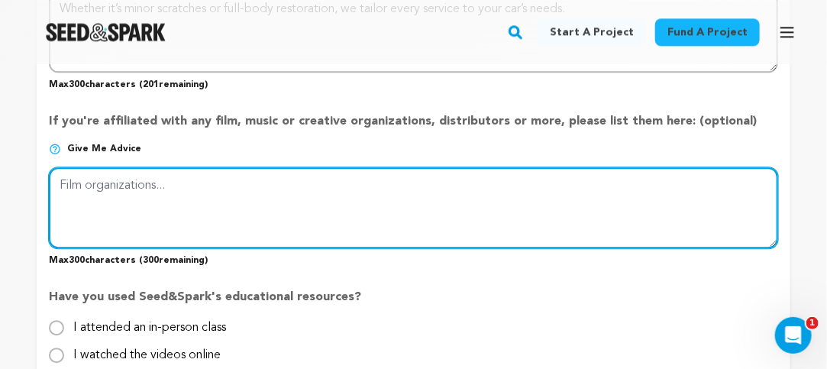
click at [441, 212] on textarea at bounding box center [413, 207] width 729 height 81
click at [155, 208] on textarea at bounding box center [413, 207] width 729 height 81
paste textarea "Trust us for reliable car painting service and comprehensive auto body shop sol…"
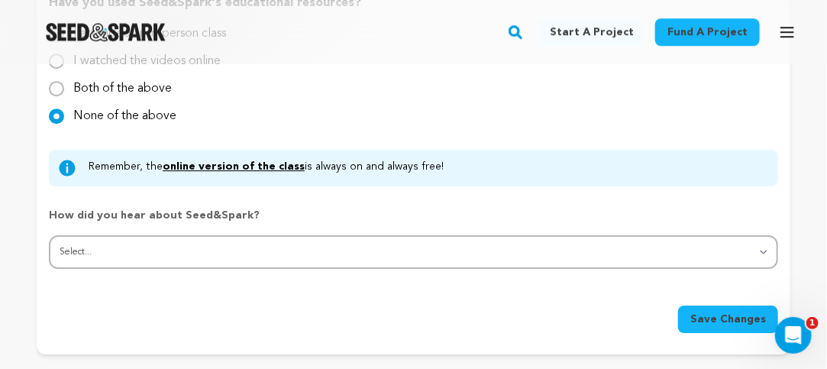
scroll to position [1544, 0]
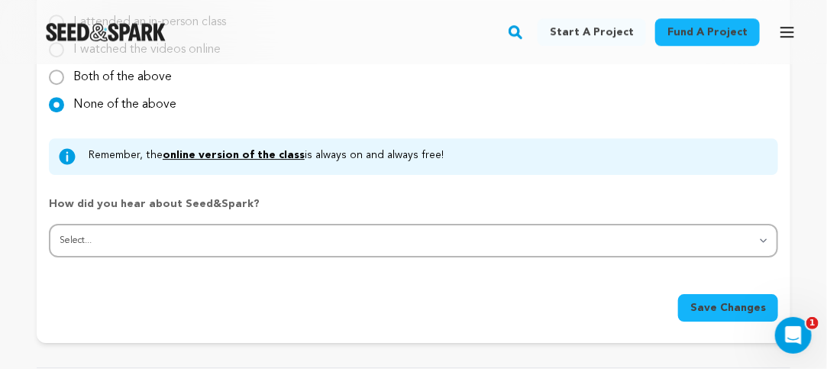
type textarea "Trust us for reliable car painting service and comprehensive auto body shop sol…"
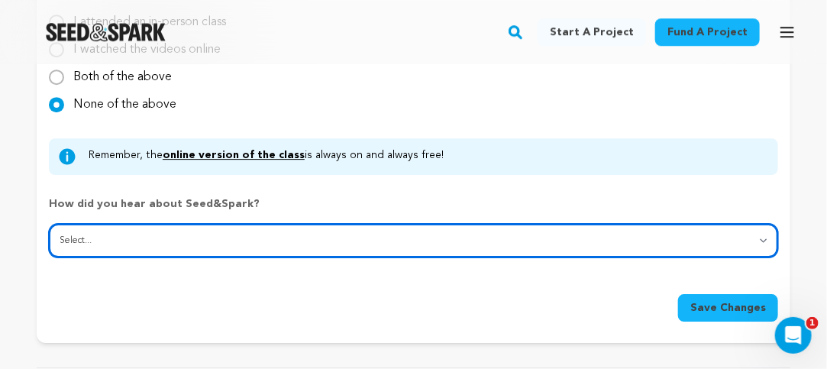
click at [762, 246] on select "Select... From a friend Social media Film festival or film organization Took an…" at bounding box center [413, 241] width 729 height 34
select select "5"
click at [49, 230] on select "Select... From a friend Social media Film festival or film organization Took an…" at bounding box center [413, 241] width 729 height 34
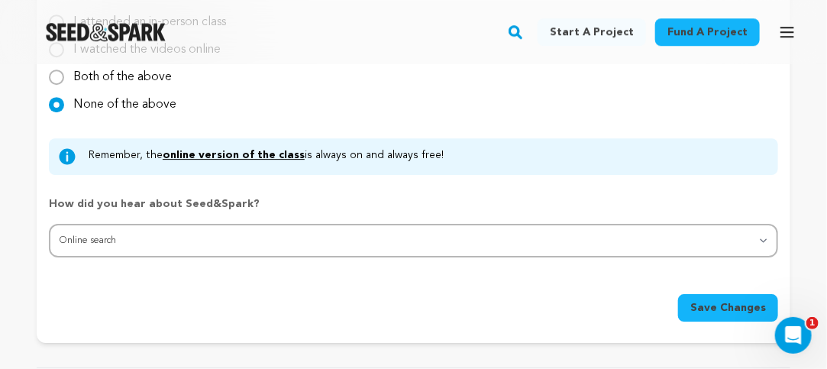
click at [720, 312] on span "Save Changes" at bounding box center [728, 307] width 76 height 15
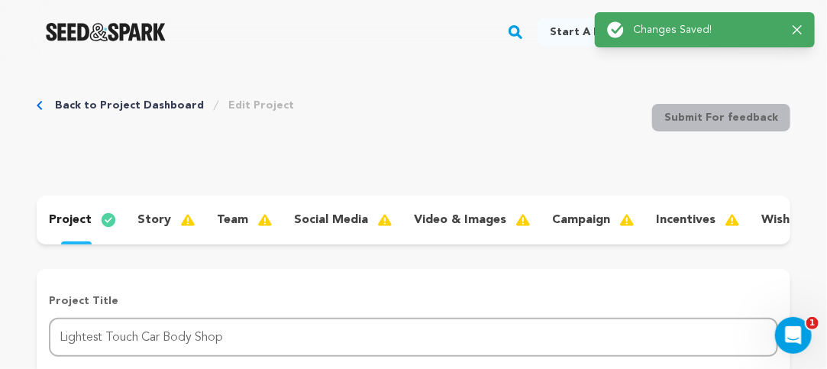
scroll to position [0, 0]
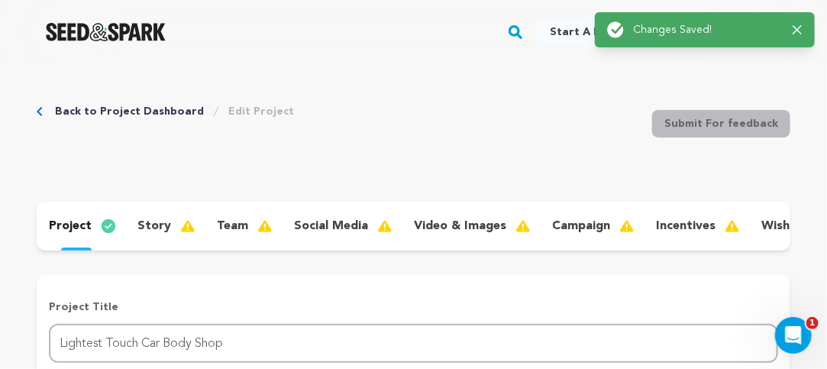
click at [150, 225] on p "story" at bounding box center [154, 226] width 34 height 18
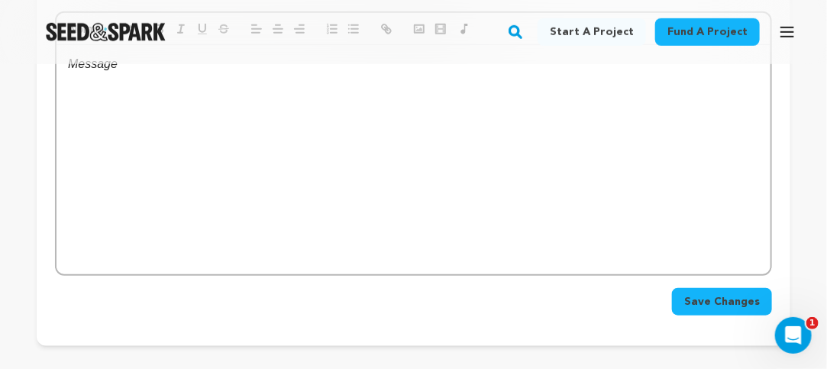
scroll to position [382, 0]
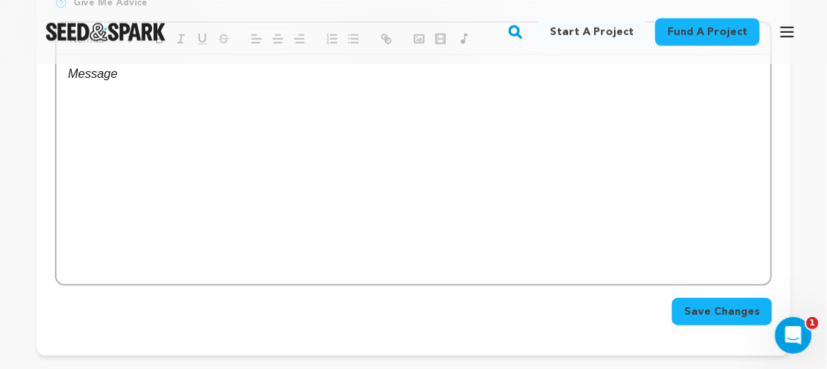
click at [326, 193] on div at bounding box center [414, 169] width 714 height 229
click at [171, 157] on div "To enrich screen reader interactions, please activate Accessibility in Grammarl…" at bounding box center [414, 169] width 714 height 229
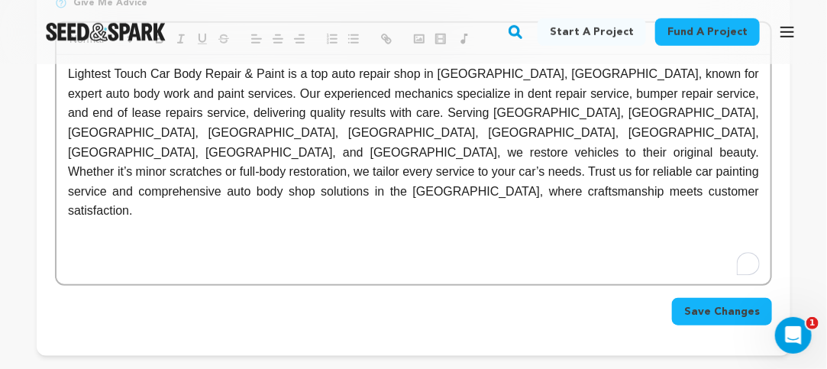
scroll to position [229, 0]
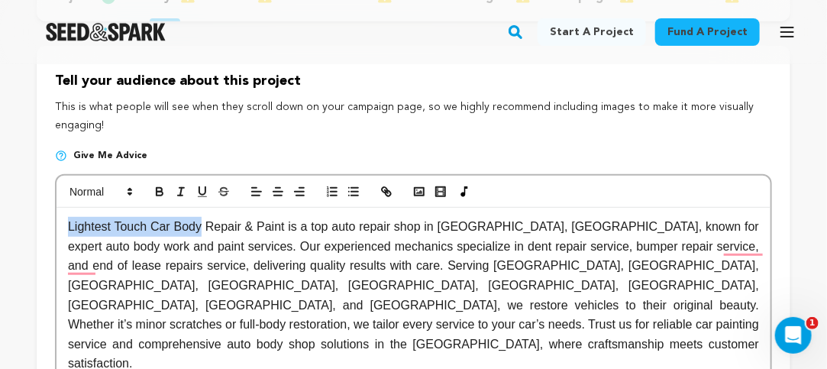
drag, startPoint x: 200, startPoint y: 237, endPoint x: 43, endPoint y: 240, distance: 157.4
click at [43, 240] on div "Tell your audience about this project This is what people will see when they sc…" at bounding box center [414, 277] width 754 height 463
click at [386, 192] on icon "button" at bounding box center [384, 189] width 5 height 5
drag, startPoint x: 270, startPoint y: 247, endPoint x: 280, endPoint y: 248, distance: 9.3
click at [273, 248] on p "Lightest Touch Car Body Repair & Paint is a top auto repair shop in High Wycomb…" at bounding box center [413, 295] width 691 height 157
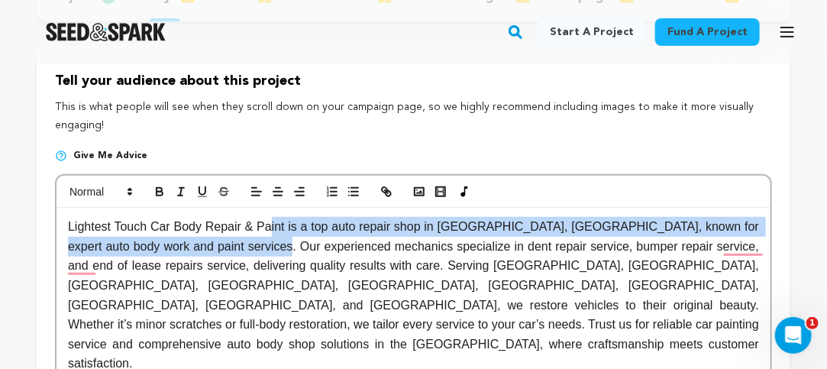
click at [330, 283] on p "Lightest Touch Car Body Repair & Paint is a top auto repair shop in High Wycomb…" at bounding box center [413, 295] width 691 height 157
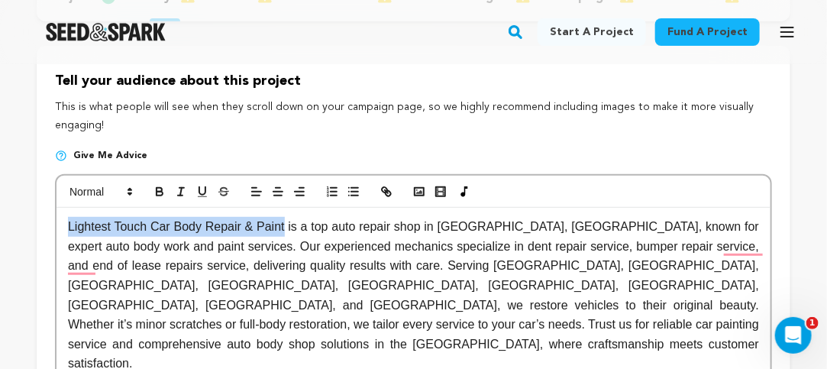
drag, startPoint x: 285, startPoint y: 237, endPoint x: 58, endPoint y: 234, distance: 226.9
click at [58, 234] on div "Lightest Touch Car Body Repair & Paint is a top auto repair shop in High Wycomb…" at bounding box center [414, 322] width 714 height 229
click at [389, 199] on icon "button" at bounding box center [387, 192] width 14 height 14
click at [390, 196] on icon "button" at bounding box center [388, 193] width 5 height 5
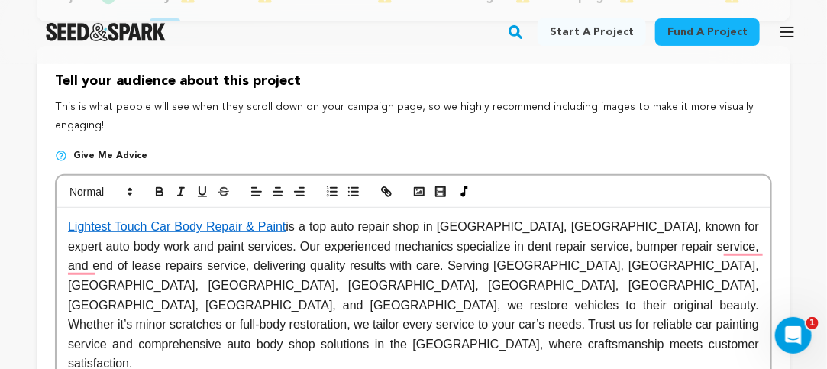
click at [576, 195] on div at bounding box center [414, 192] width 714 height 32
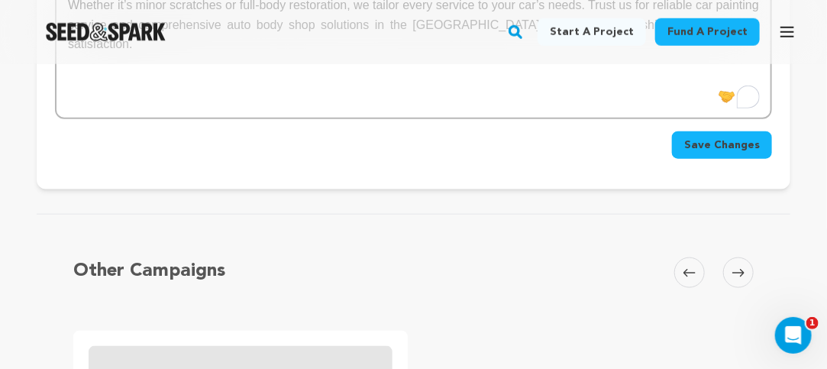
scroll to position [535, 0]
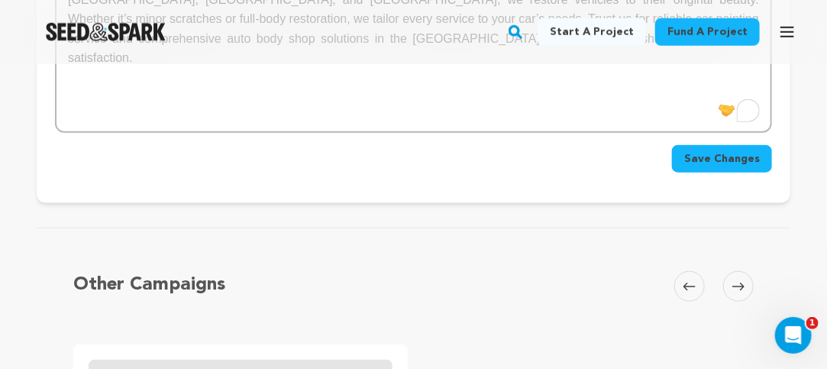
click at [730, 167] on span "Save Changes" at bounding box center [722, 158] width 76 height 15
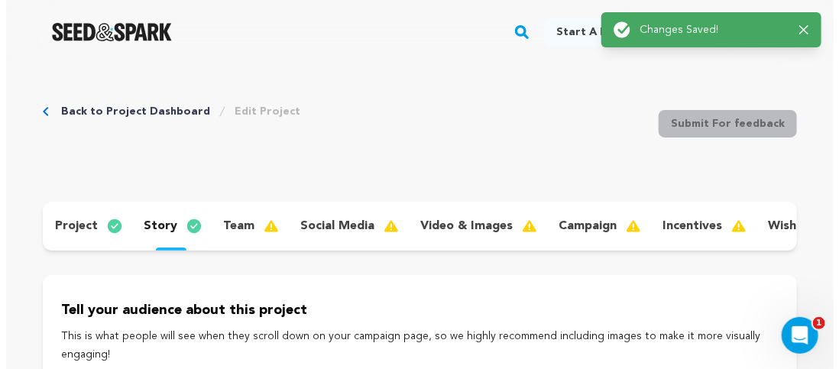
scroll to position [0, 0]
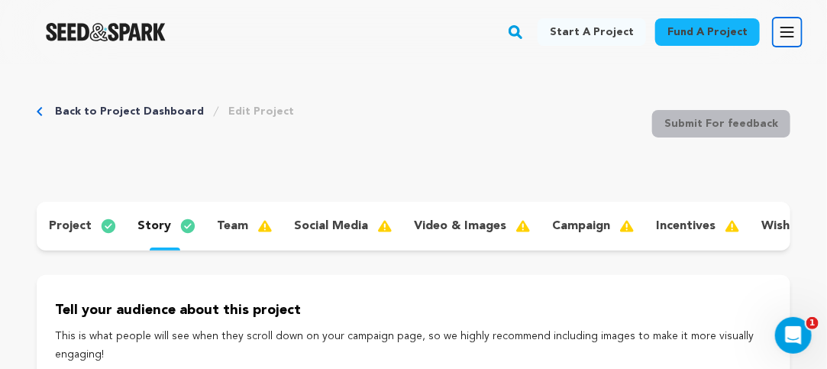
click at [787, 29] on icon "button" at bounding box center [787, 32] width 18 height 18
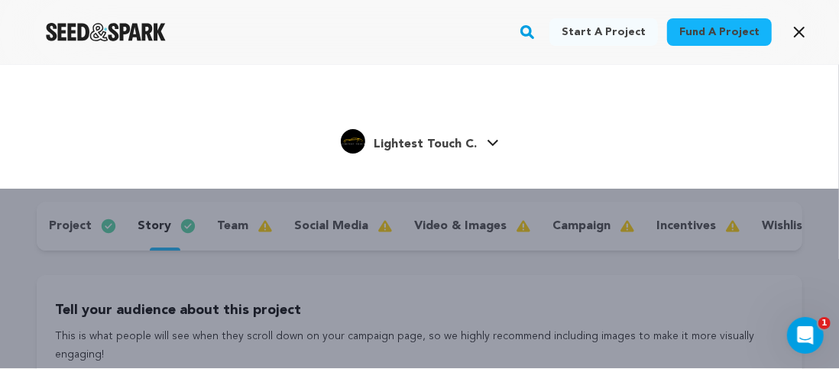
click at [453, 145] on span "Lightest Touch C." at bounding box center [425, 144] width 103 height 12
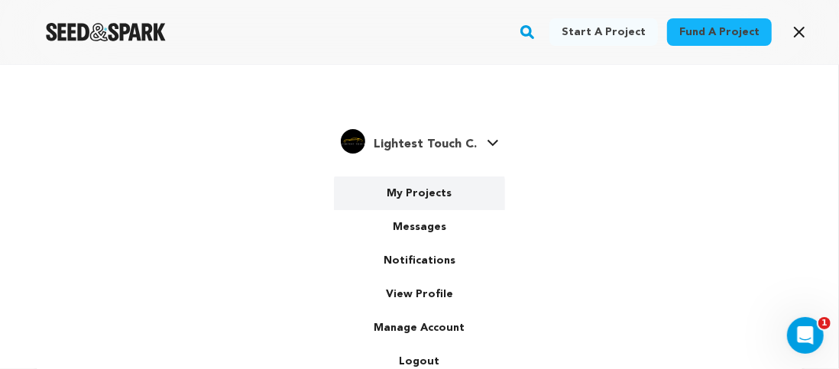
scroll to position [2, 0]
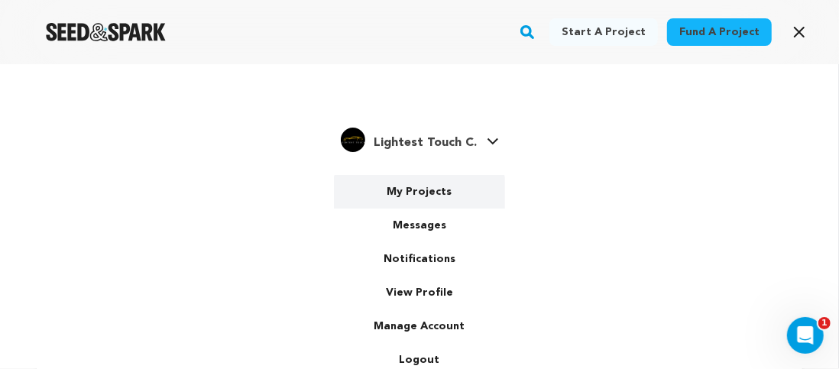
click at [441, 181] on link "My Projects" at bounding box center [419, 192] width 171 height 34
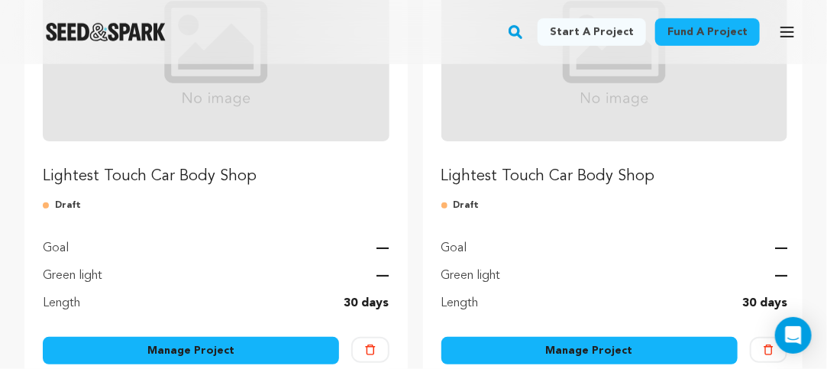
scroll to position [306, 0]
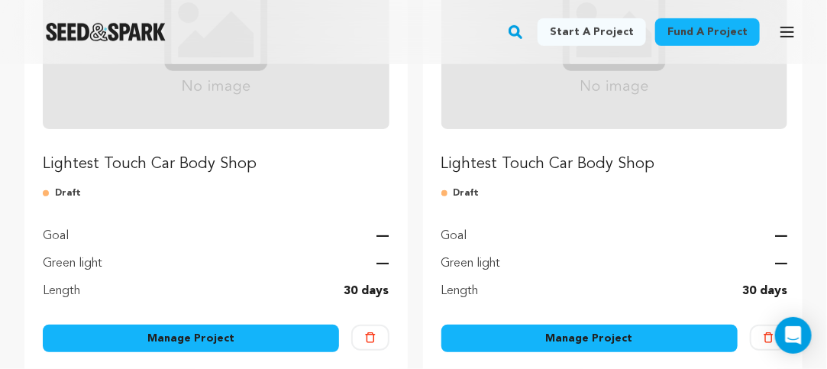
click at [117, 167] on p "Lightest Touch Car Body Shop" at bounding box center [216, 164] width 347 height 21
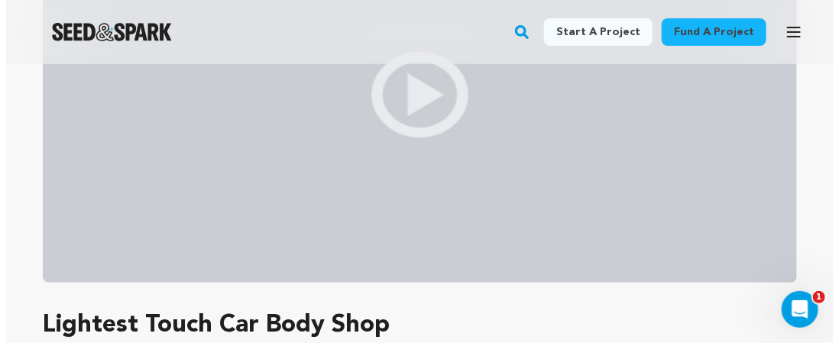
scroll to position [153, 0]
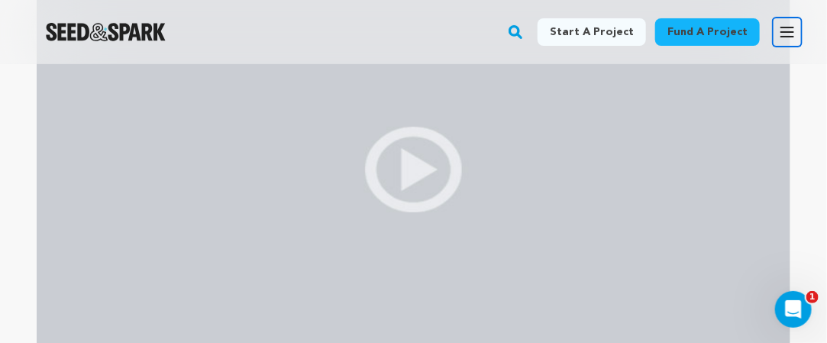
click at [786, 33] on icon "button" at bounding box center [787, 32] width 18 height 18
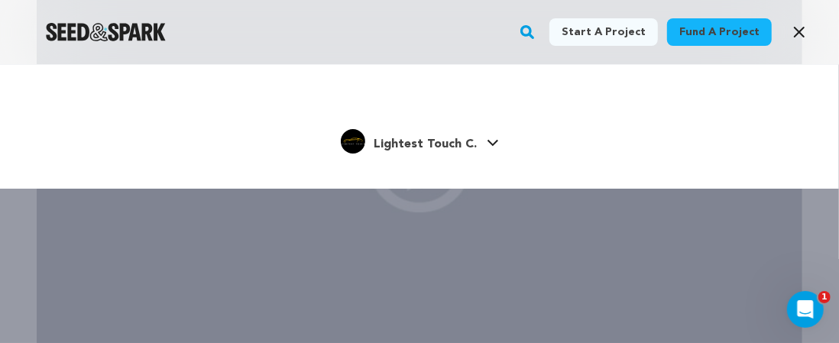
click at [436, 143] on span "Lightest Touch C." at bounding box center [425, 144] width 103 height 12
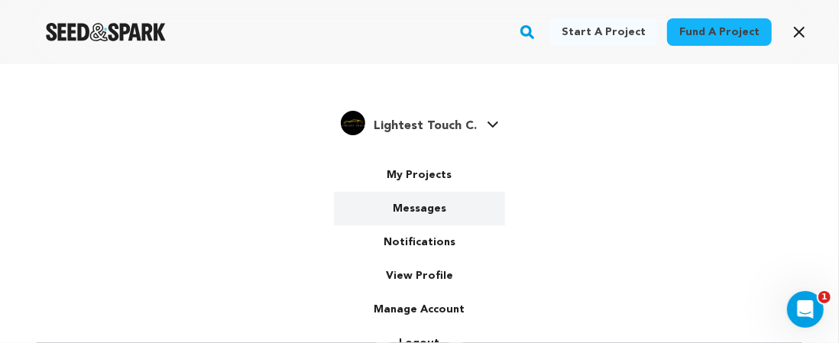
scroll to position [27, 0]
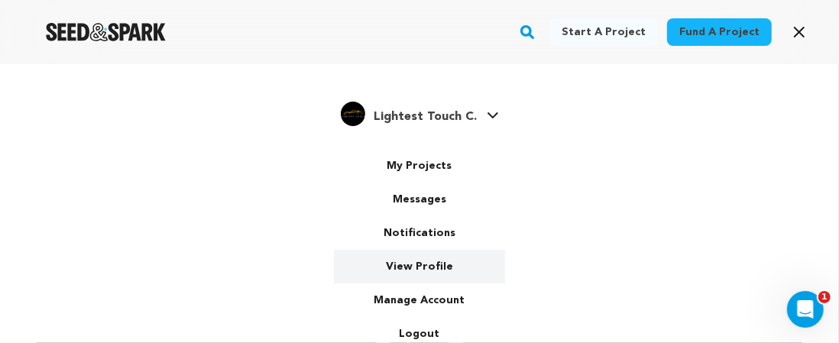
click at [433, 274] on link "View Profile" at bounding box center [419, 267] width 171 height 34
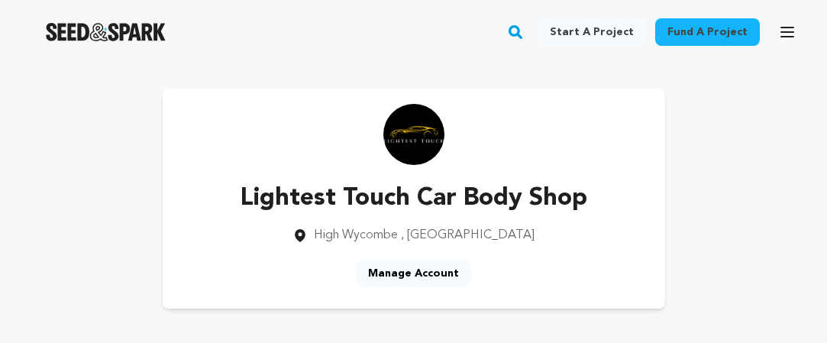
scroll to position [76, 0]
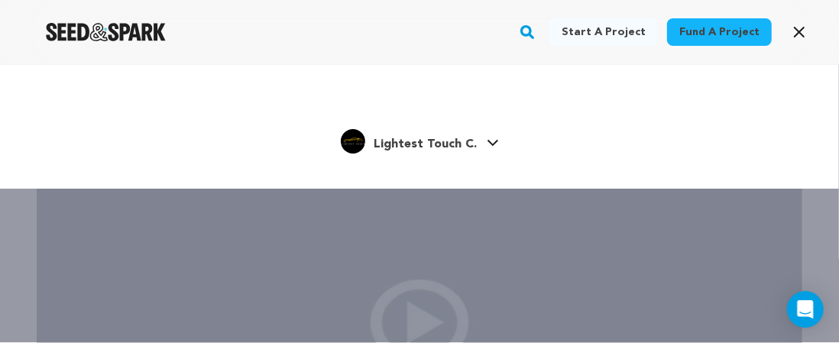
click at [456, 144] on span "Lightest Touch C." at bounding box center [425, 144] width 103 height 12
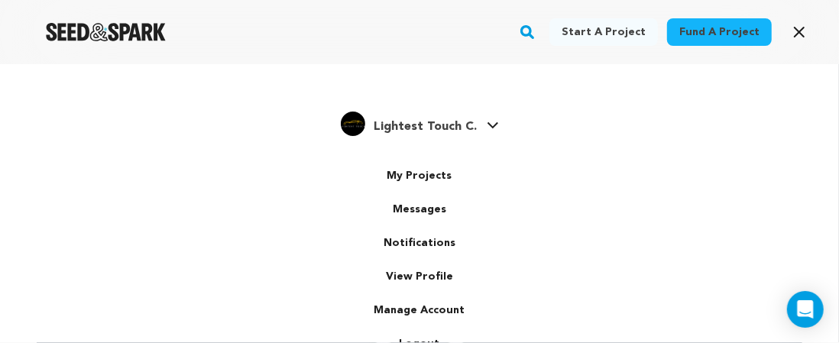
scroll to position [27, 0]
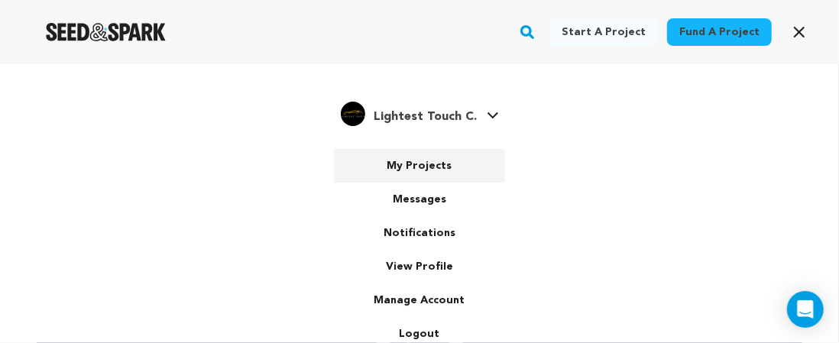
click at [429, 160] on link "My Projects" at bounding box center [419, 166] width 171 height 34
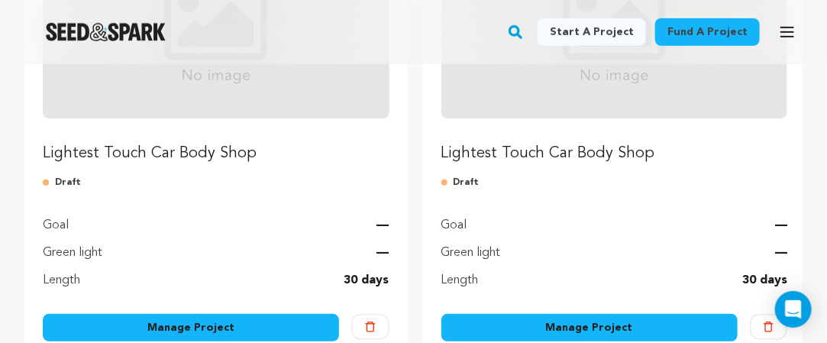
scroll to position [229, 0]
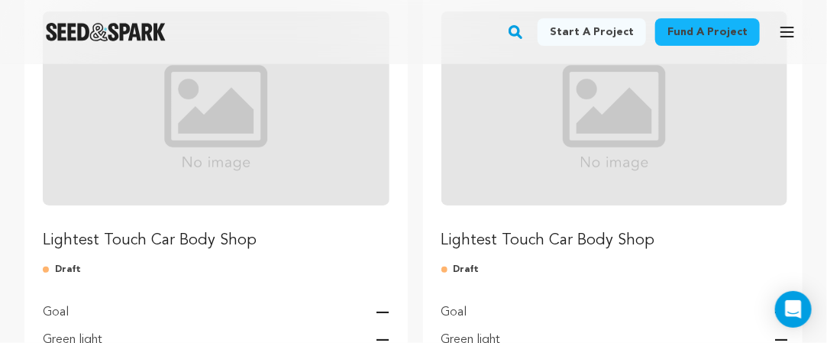
click at [611, 244] on p "Lightest Touch Car Body Shop" at bounding box center [614, 240] width 347 height 21
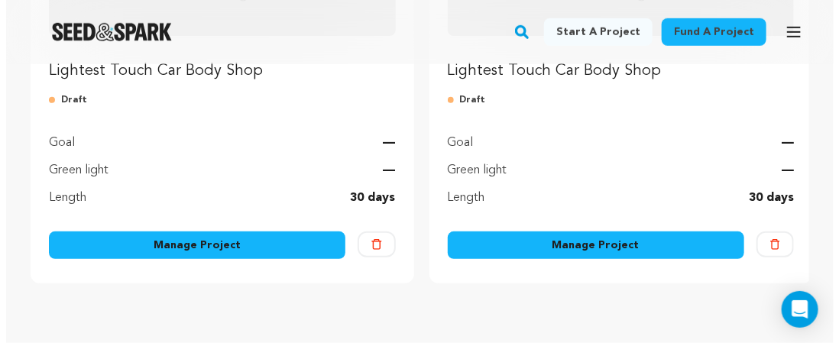
scroll to position [458, 0]
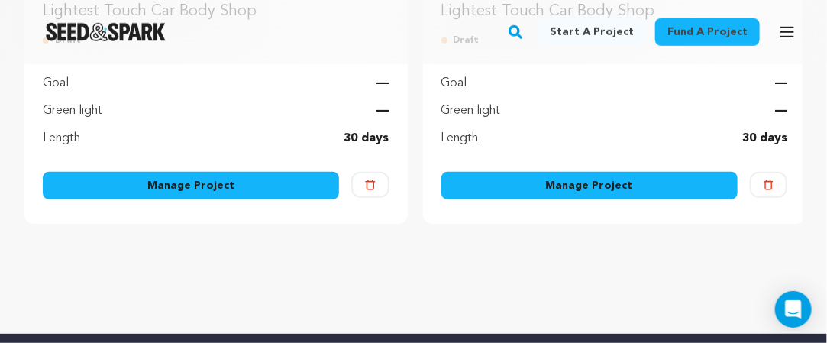
click at [771, 179] on img at bounding box center [769, 184] width 10 height 10
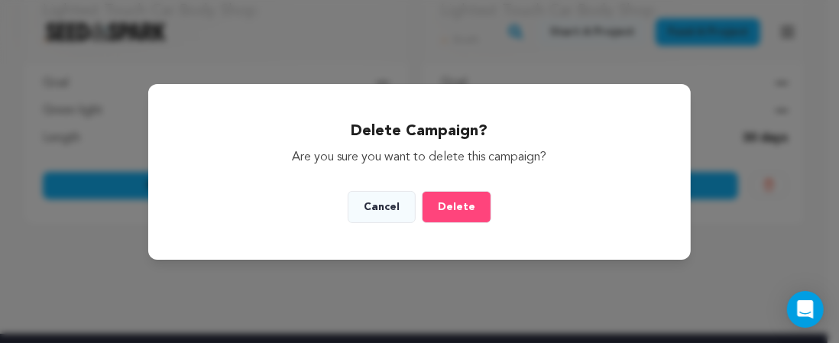
click at [465, 206] on span "Delete" at bounding box center [456, 207] width 37 height 11
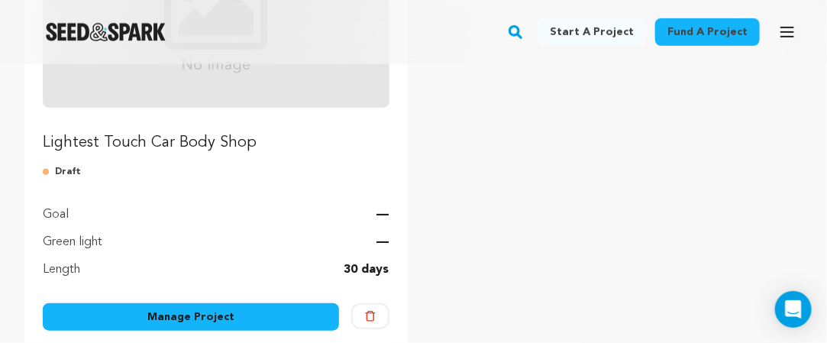
scroll to position [306, 0]
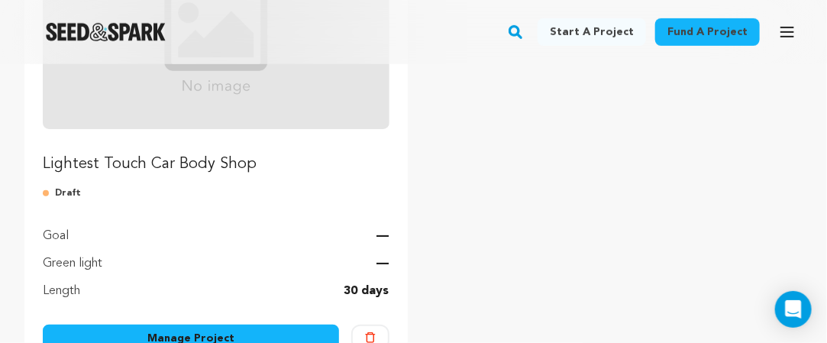
click at [150, 168] on p "Lightest Touch Car Body Shop" at bounding box center [216, 164] width 347 height 21
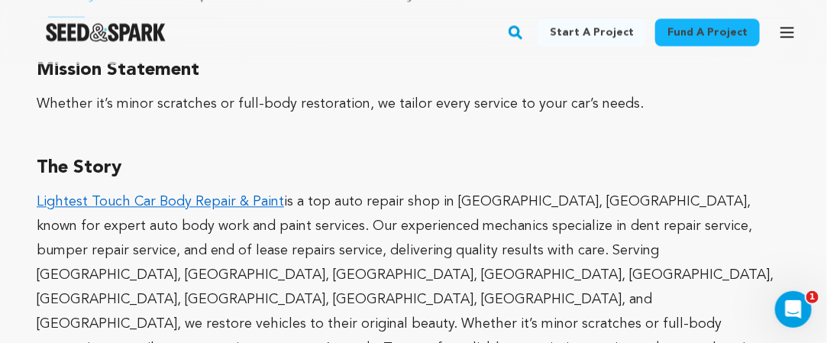
scroll to position [840, 0]
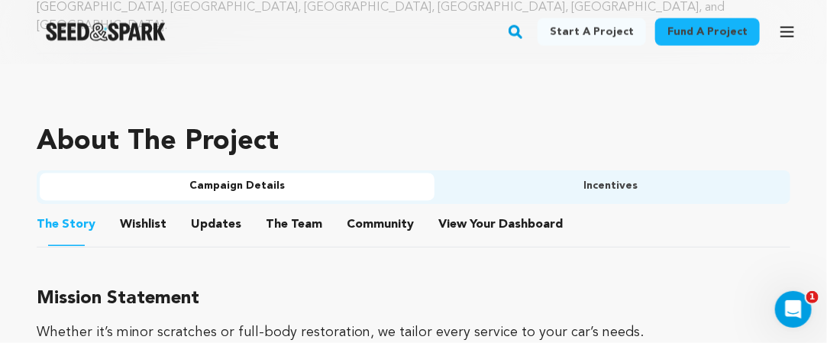
click at [390, 115] on div "About The Project" at bounding box center [414, 142] width 754 height 55
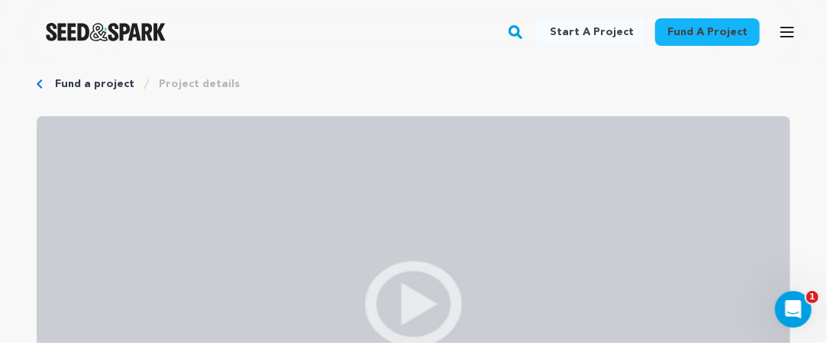
scroll to position [0, 0]
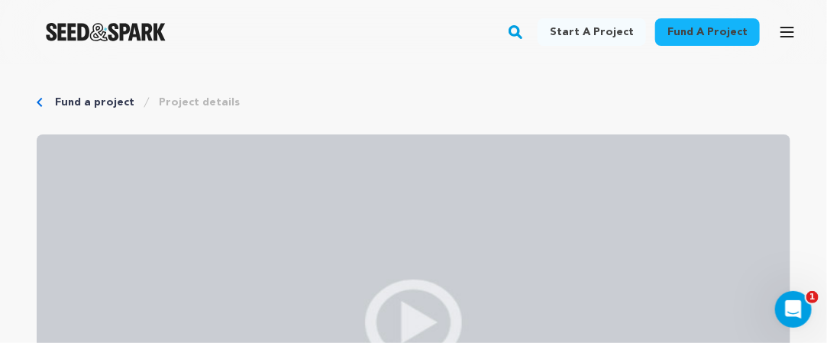
click at [393, 60] on div "Fund a project Start a project Search" at bounding box center [413, 32] width 827 height 64
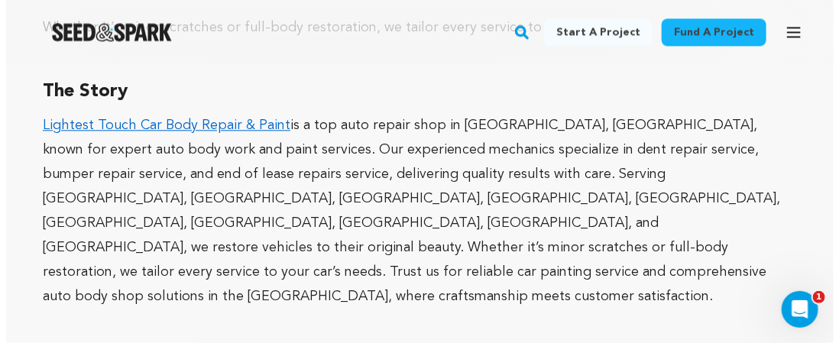
scroll to position [993, 0]
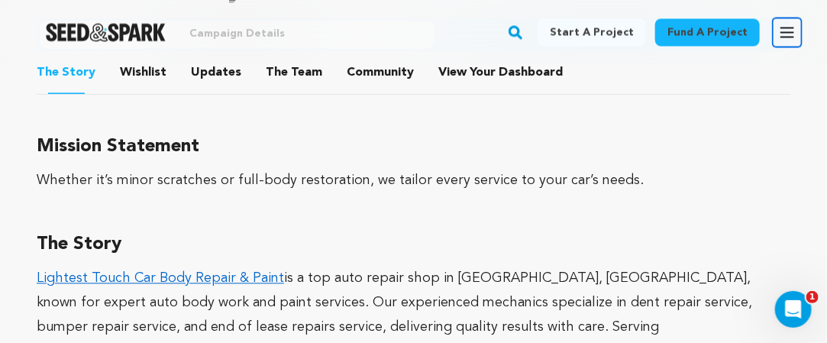
click at [792, 28] on icon "button" at bounding box center [787, 32] width 18 height 18
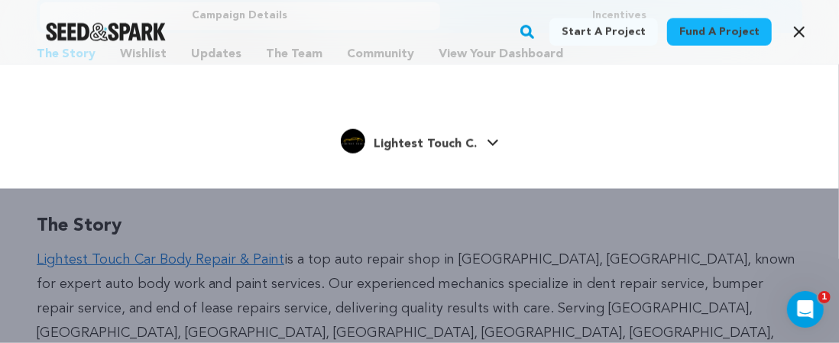
click at [448, 143] on span "Lightest Touch C." at bounding box center [425, 144] width 103 height 12
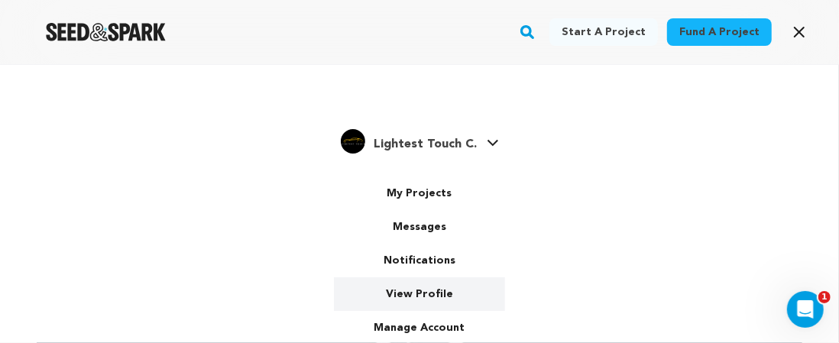
click at [429, 296] on link "View Profile" at bounding box center [419, 294] width 171 height 34
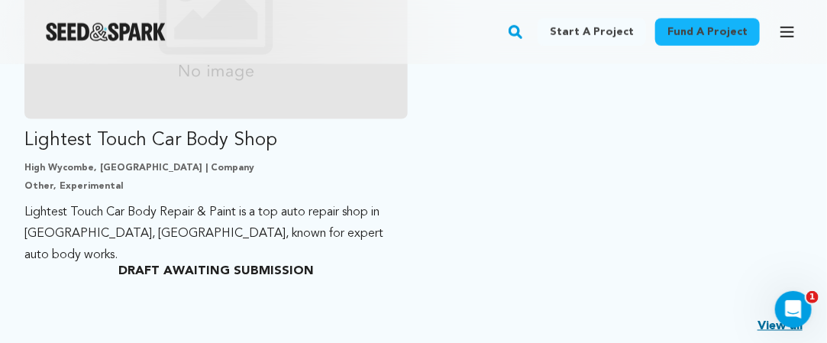
scroll to position [611, 0]
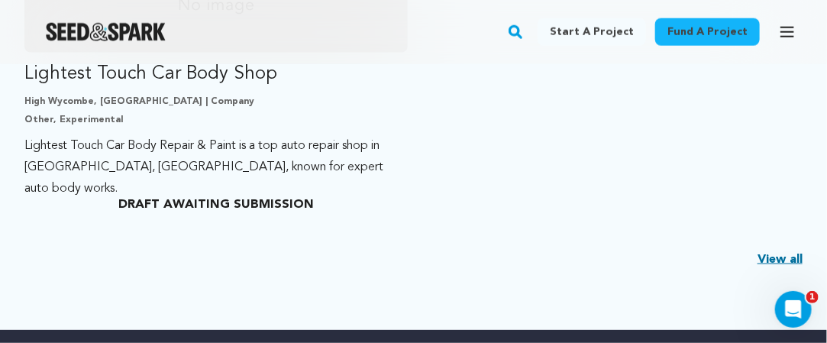
click at [783, 259] on link "View all" at bounding box center [780, 260] width 45 height 18
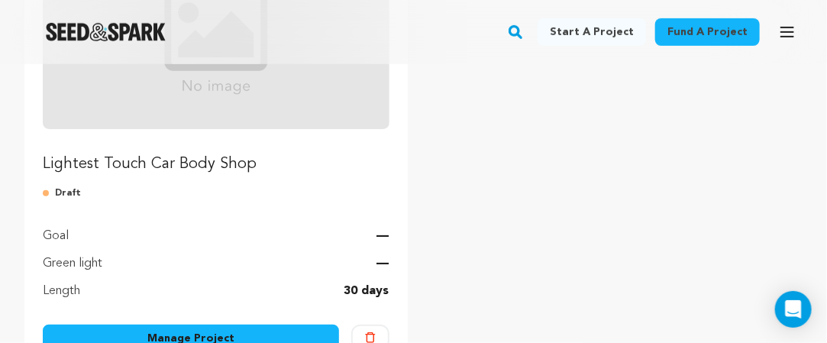
scroll to position [229, 0]
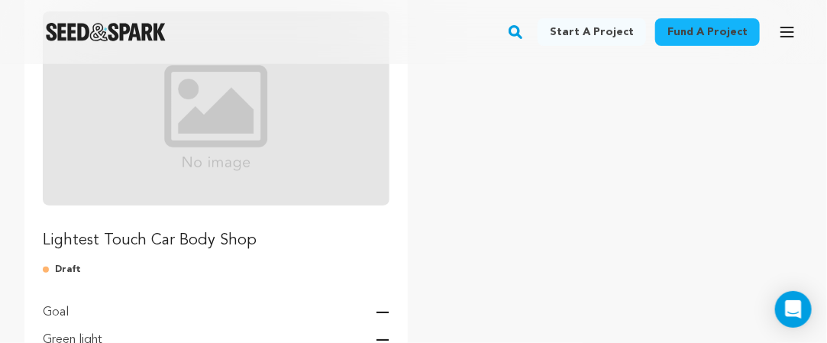
click at [144, 241] on p "Lightest Touch Car Body Shop" at bounding box center [216, 240] width 347 height 21
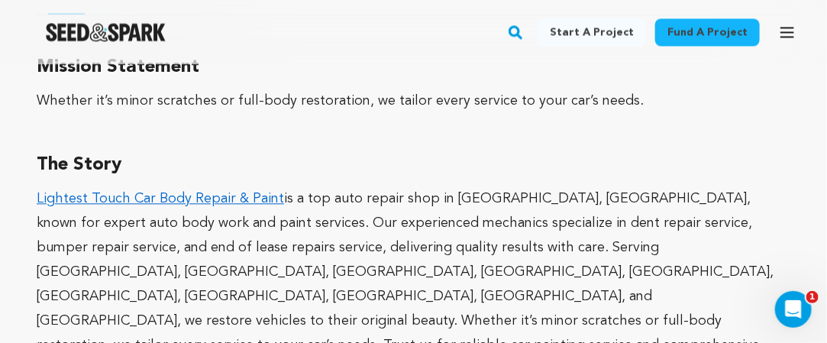
scroll to position [917, 0]
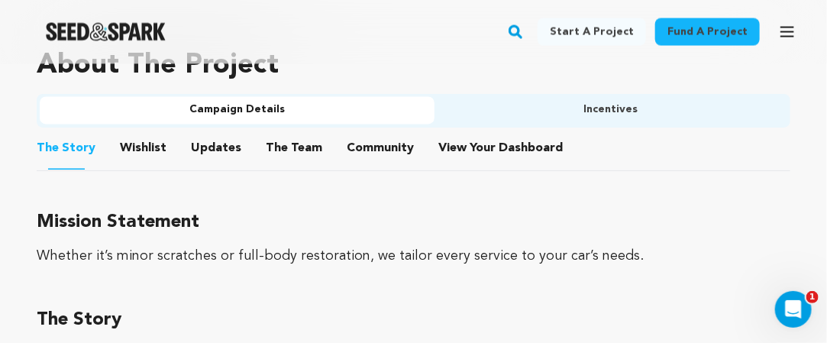
click at [480, 208] on h3 "Mission Statement" at bounding box center [414, 223] width 754 height 31
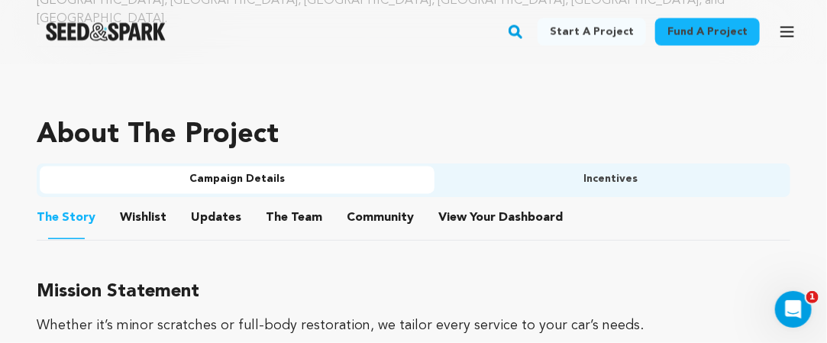
scroll to position [764, 0]
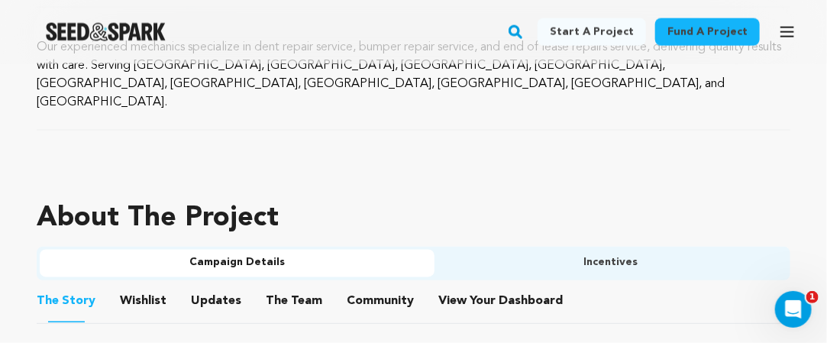
click at [289, 250] on button "Campaign Details" at bounding box center [237, 263] width 395 height 27
click at [585, 250] on button "Incentives" at bounding box center [612, 263] width 354 height 27
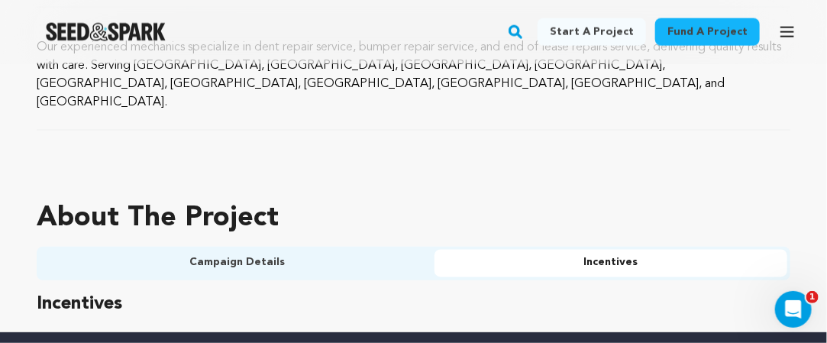
click at [258, 250] on button "Campaign Details" at bounding box center [237, 263] width 395 height 27
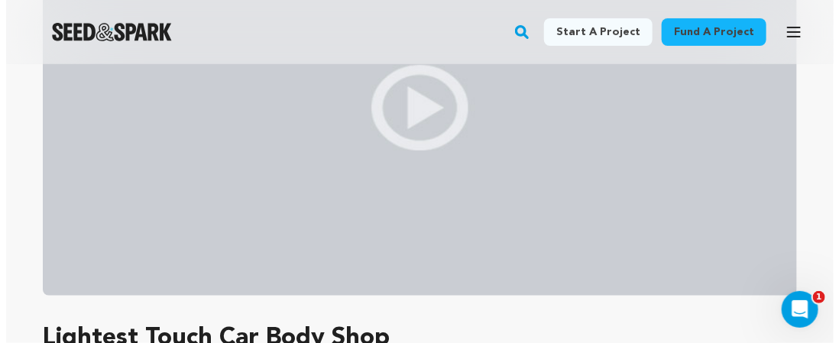
scroll to position [0, 0]
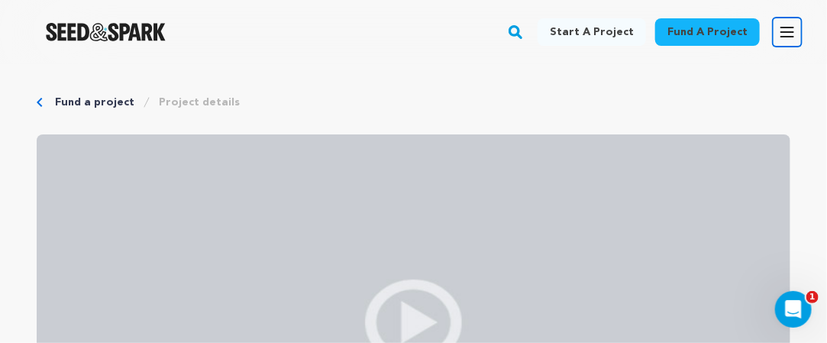
click at [783, 36] on icon "button" at bounding box center [787, 31] width 12 height 9
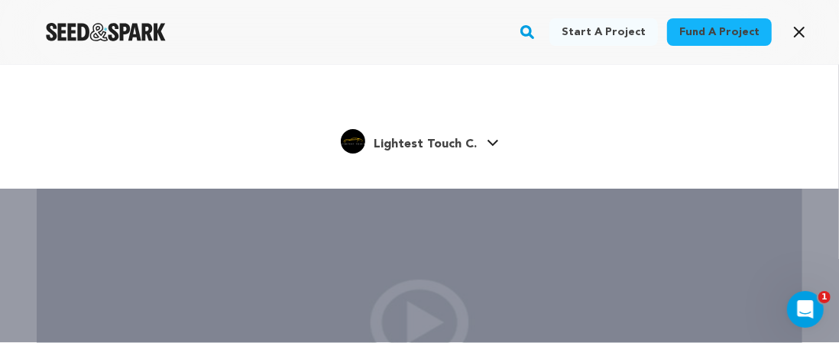
click at [446, 144] on span "Lightest Touch C." at bounding box center [425, 144] width 103 height 12
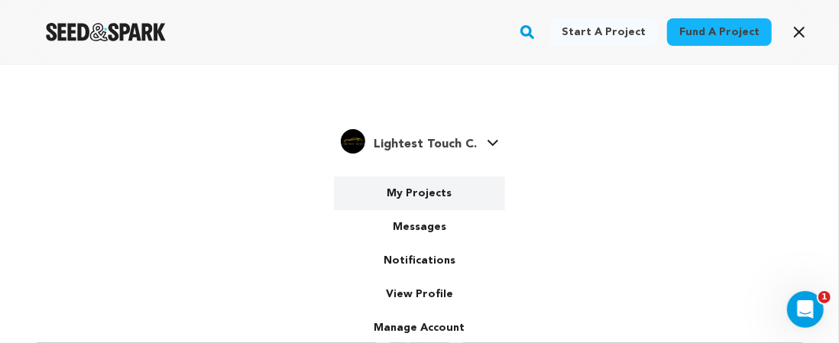
click at [420, 183] on link "My Projects" at bounding box center [419, 193] width 171 height 34
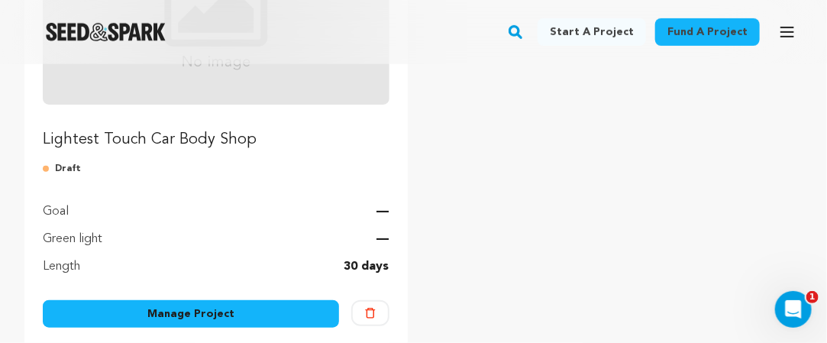
scroll to position [226, 0]
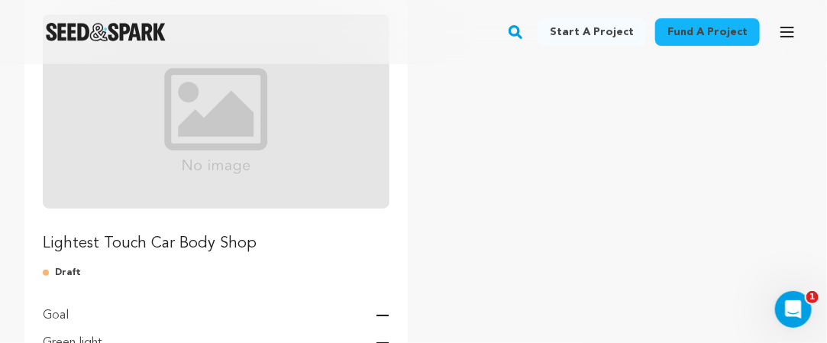
click at [159, 241] on p "Lightest Touch Car Body Shop" at bounding box center [216, 243] width 347 height 21
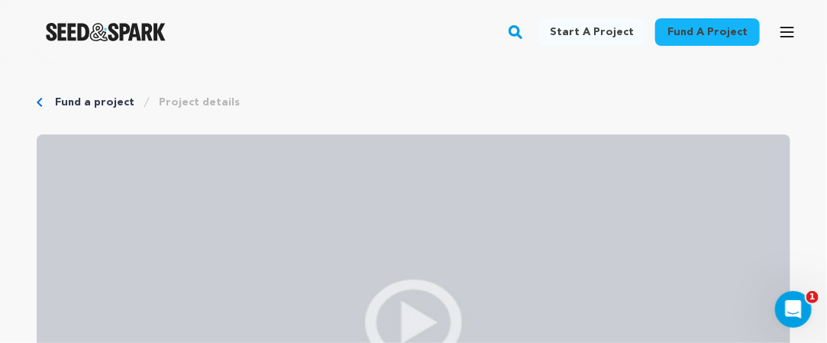
click at [439, 63] on div "Fund a project Start a project Search" at bounding box center [413, 32] width 827 height 64
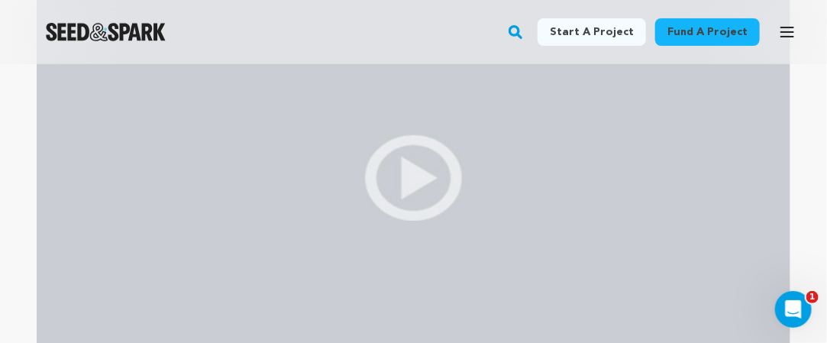
scroll to position [229, 0]
